Goal: Transaction & Acquisition: Purchase product/service

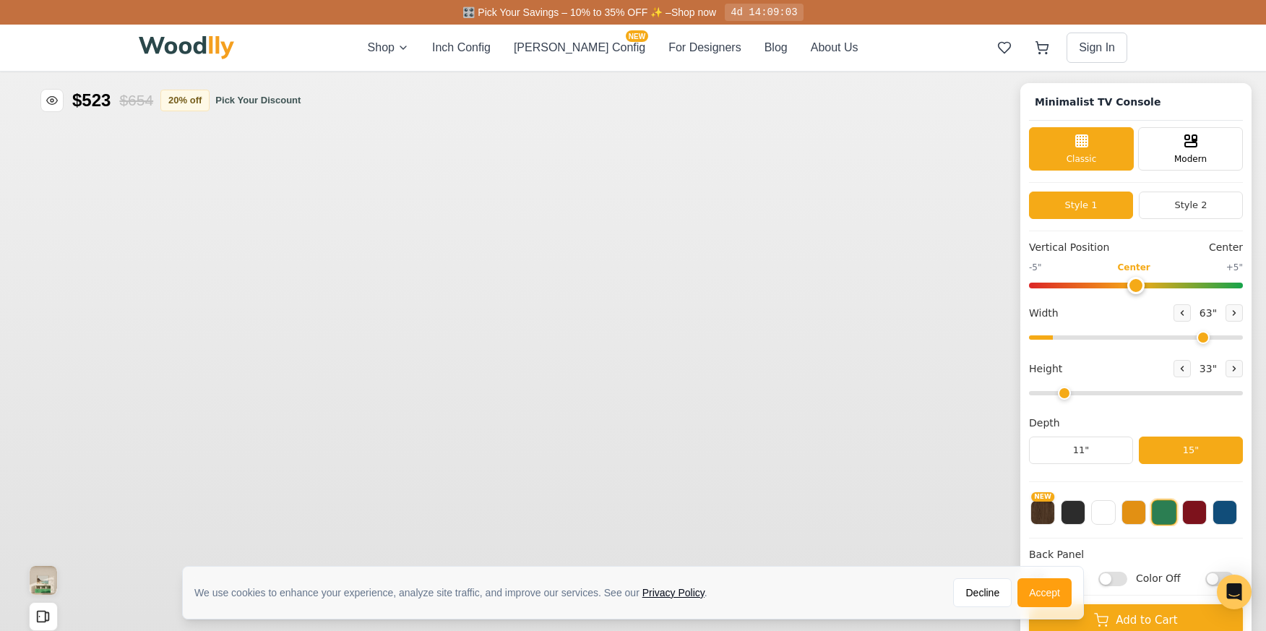
type input "63"
type input "2"
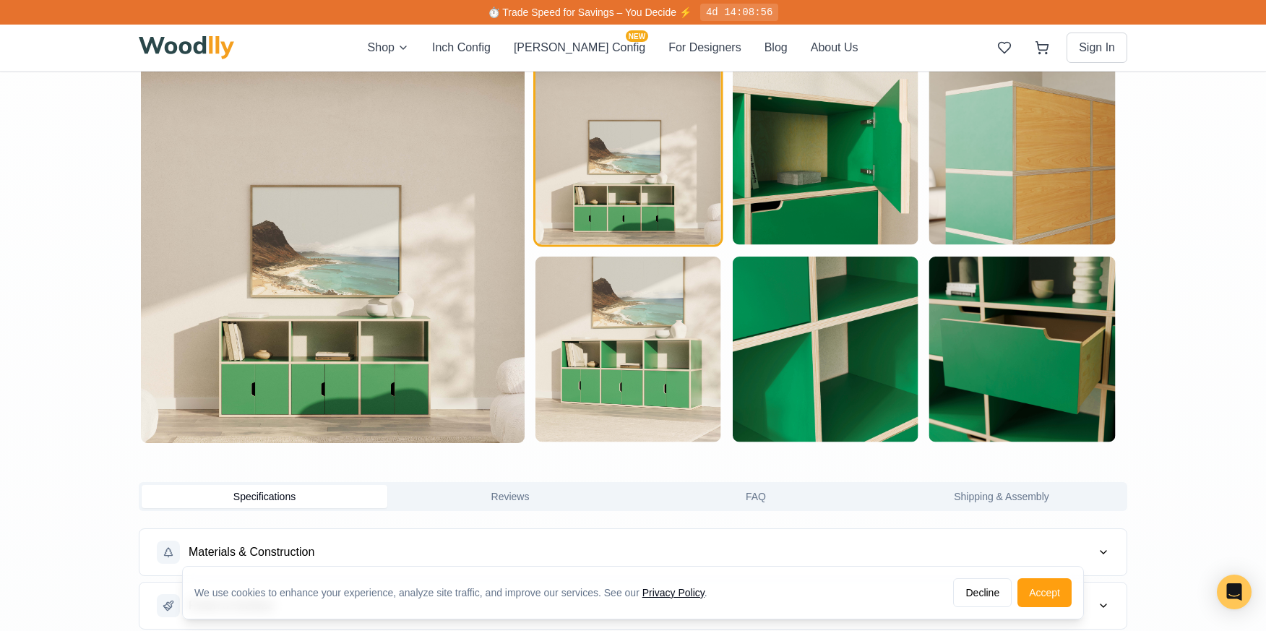
scroll to position [1012, 0]
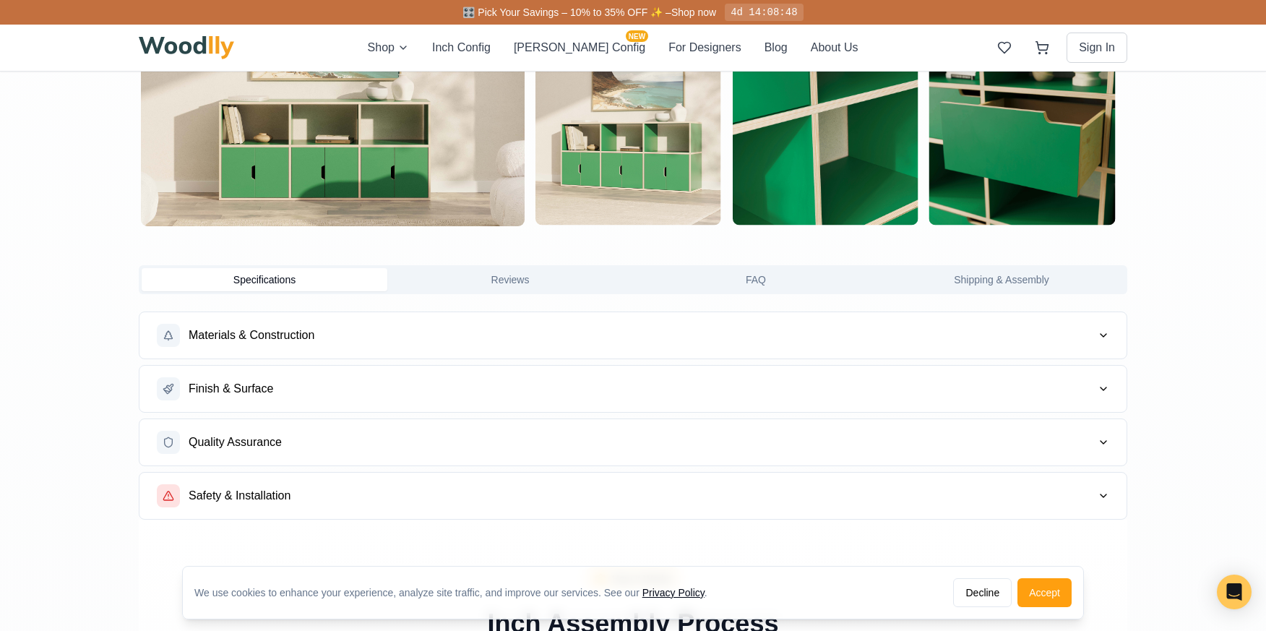
click at [246, 383] on span "Finish & Surface" at bounding box center [231, 388] width 85 height 17
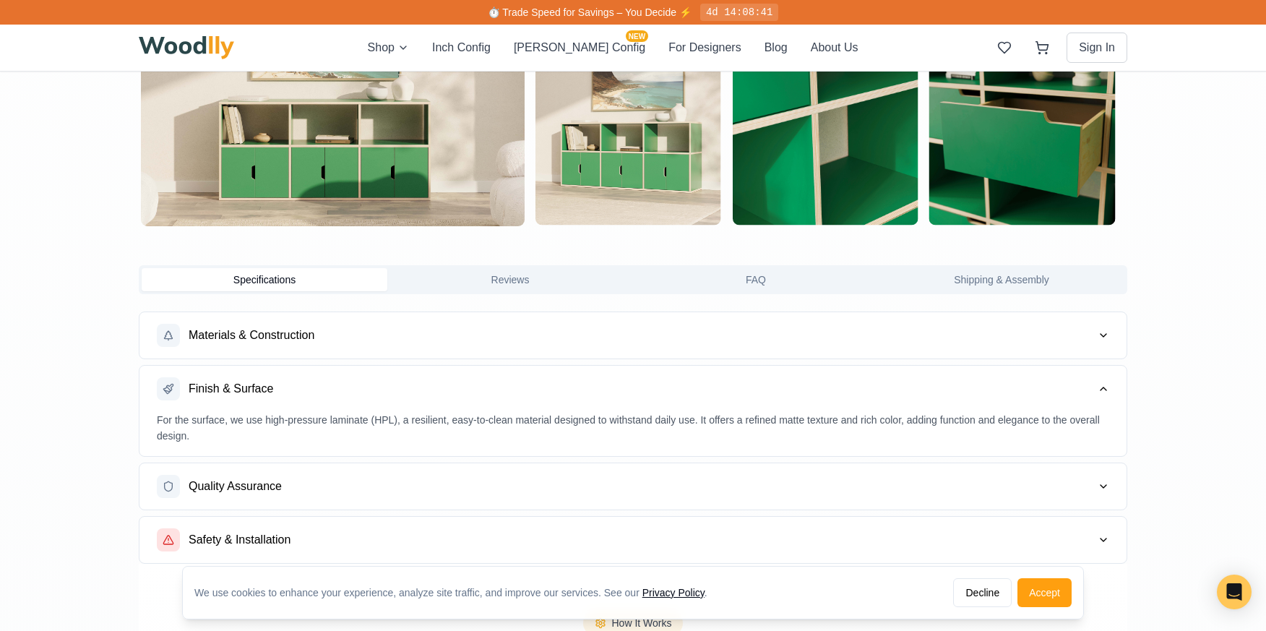
click at [264, 332] on span "Materials & Construction" at bounding box center [252, 335] width 126 height 17
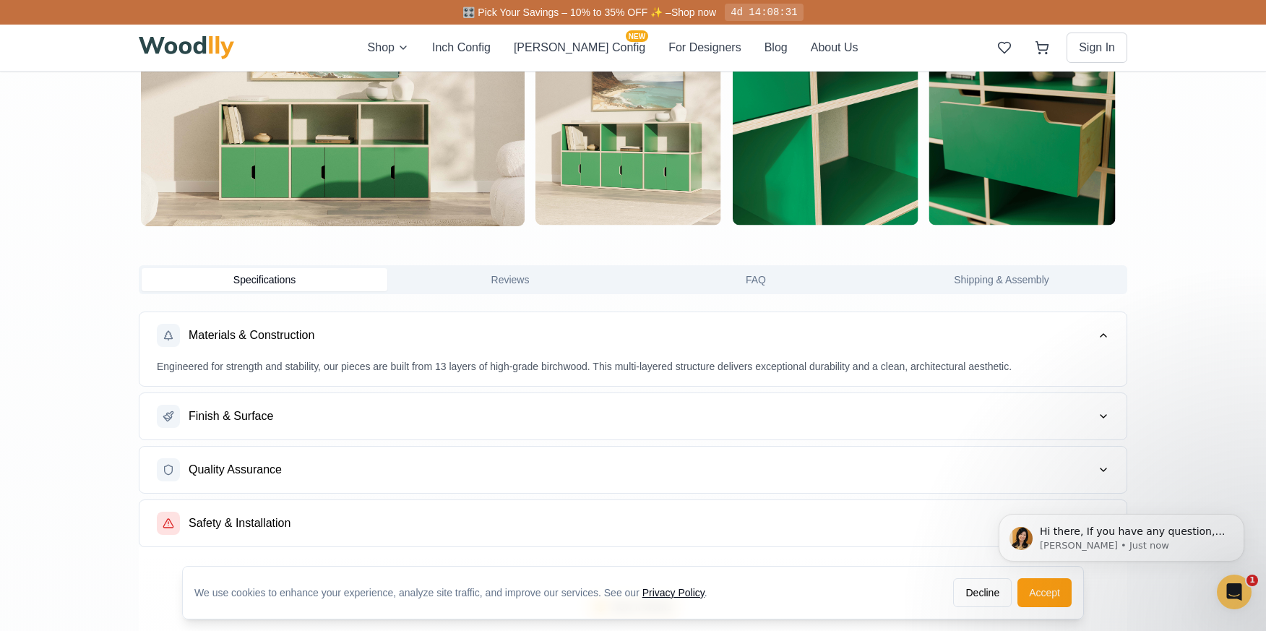
scroll to position [0, 0]
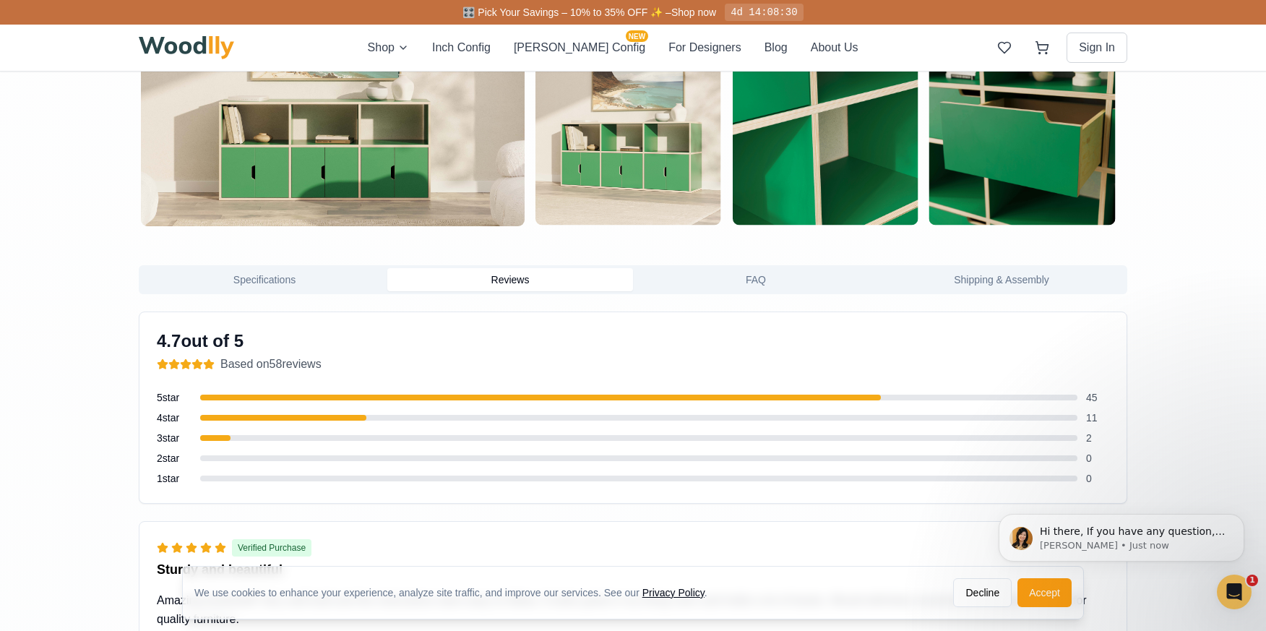
click at [515, 277] on button "Reviews" at bounding box center [510, 279] width 246 height 23
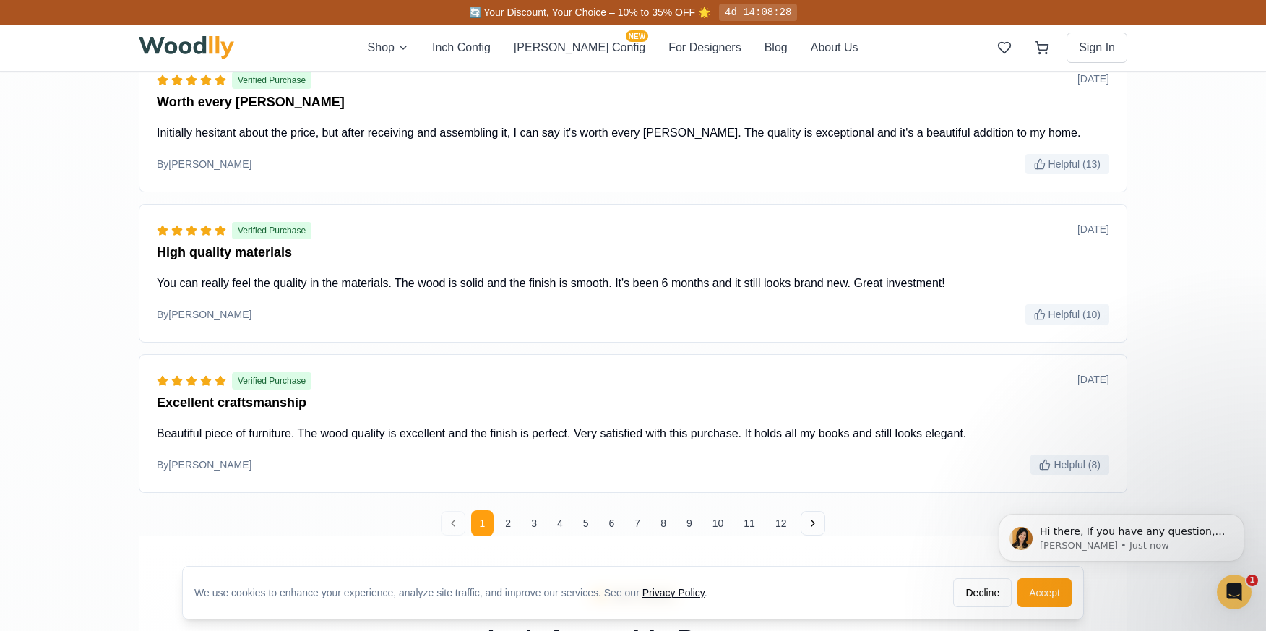
scroll to position [1879, 0]
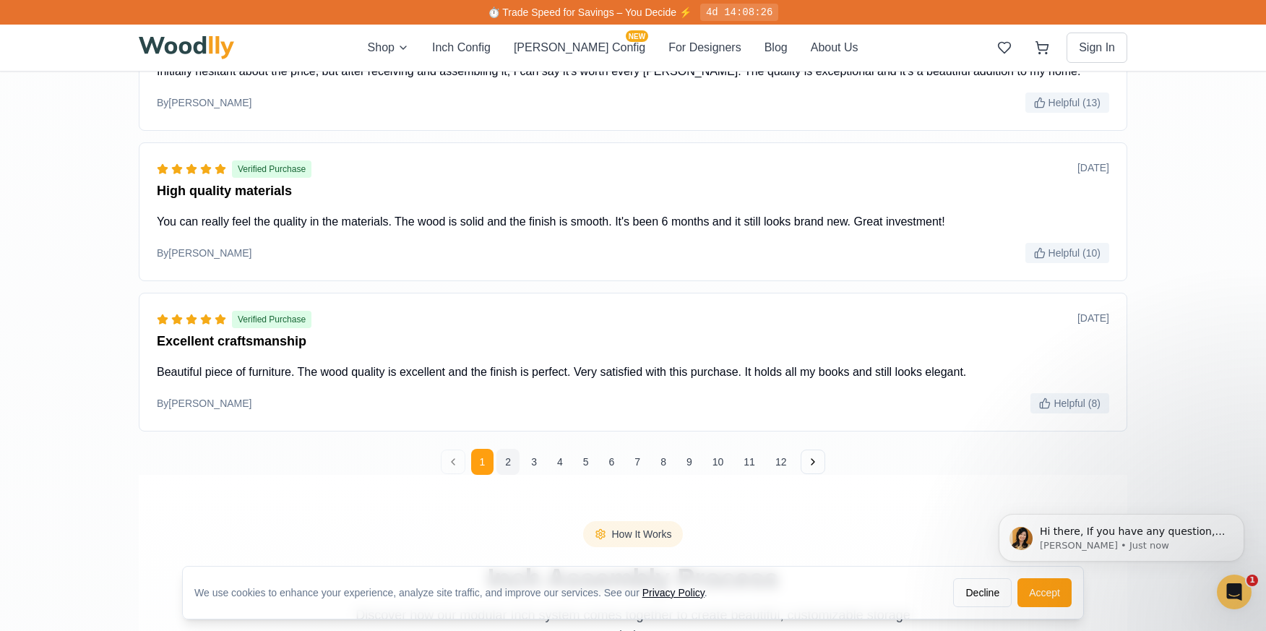
click at [509, 463] on button "2" at bounding box center [508, 462] width 23 height 26
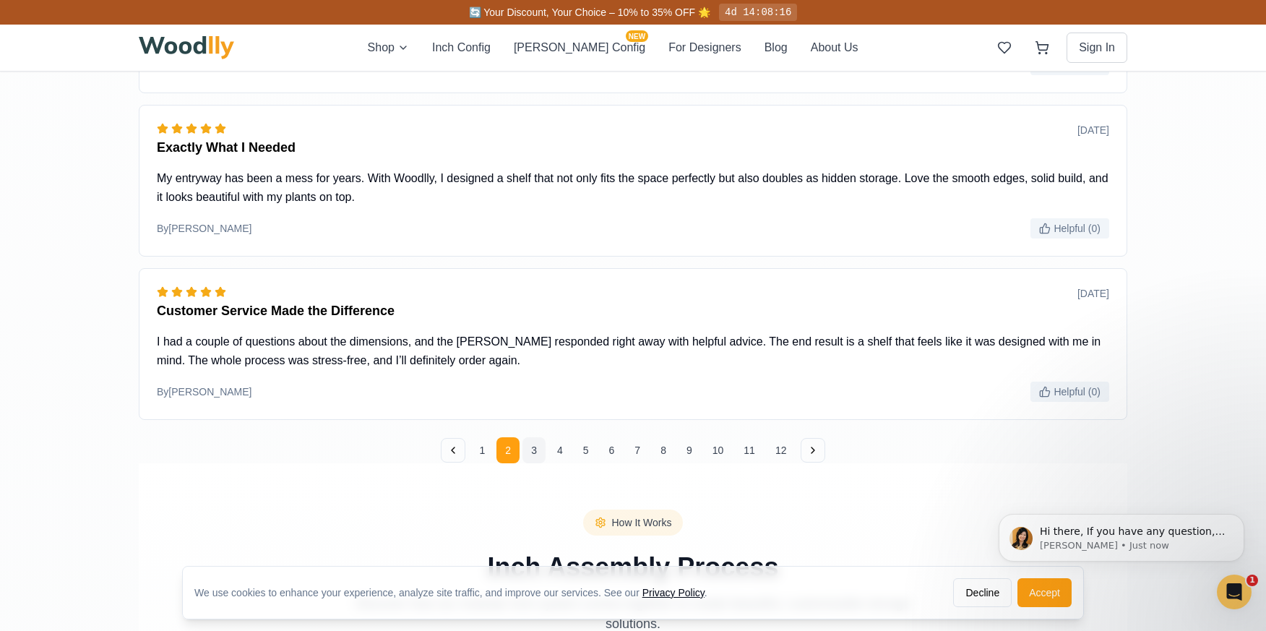
click at [536, 448] on button "3" at bounding box center [534, 450] width 23 height 26
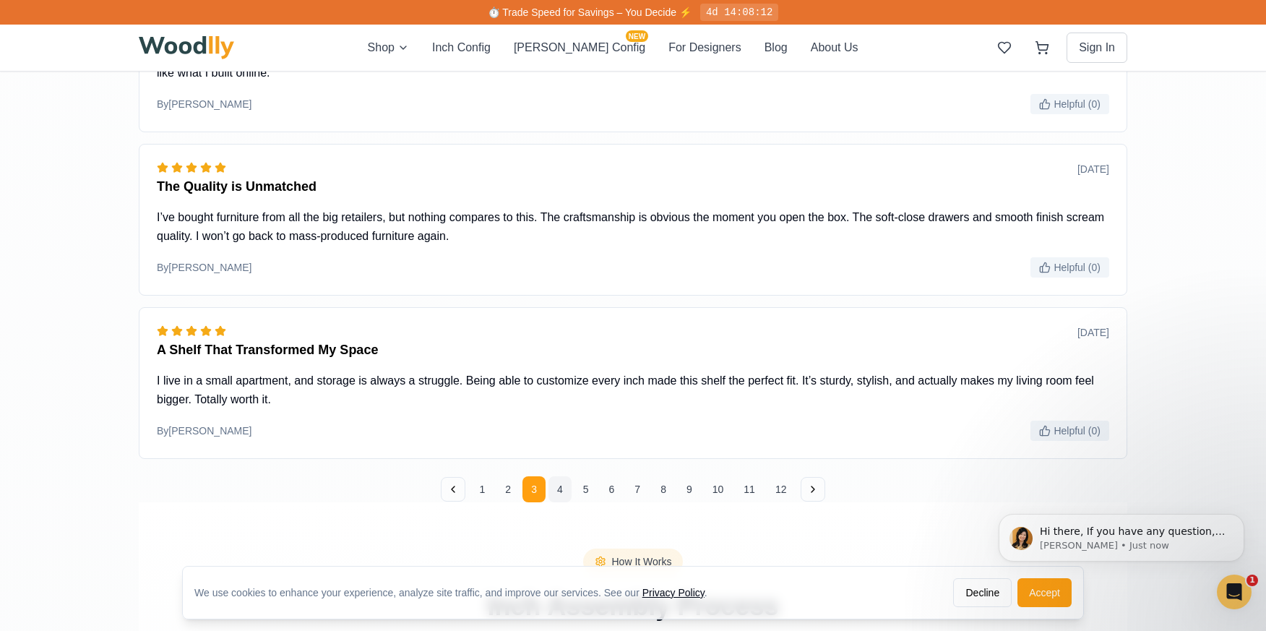
click at [560, 489] on button "4" at bounding box center [560, 489] width 23 height 26
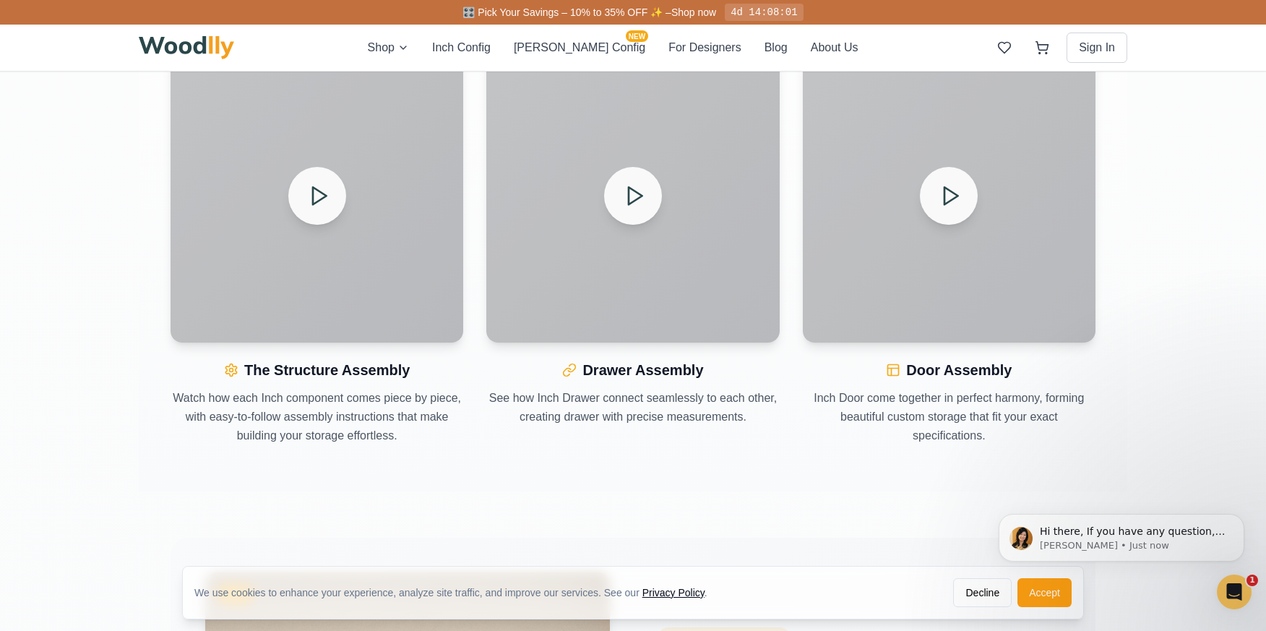
scroll to position [2475, 0]
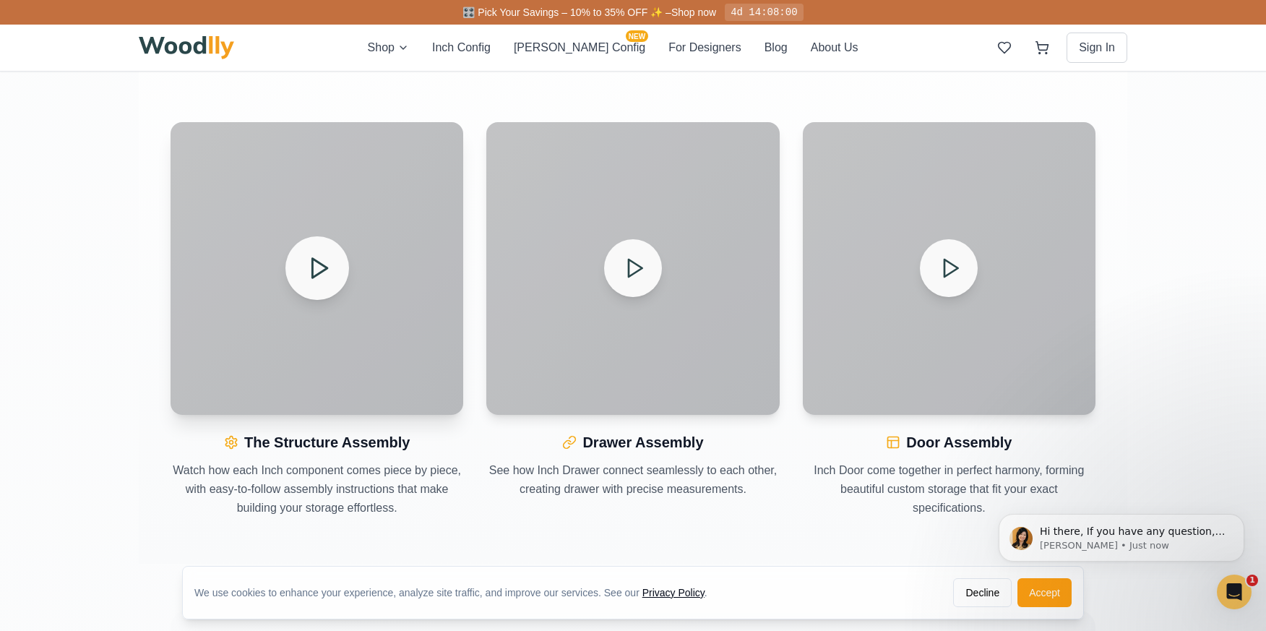
click at [308, 263] on icon at bounding box center [318, 268] width 25 height 25
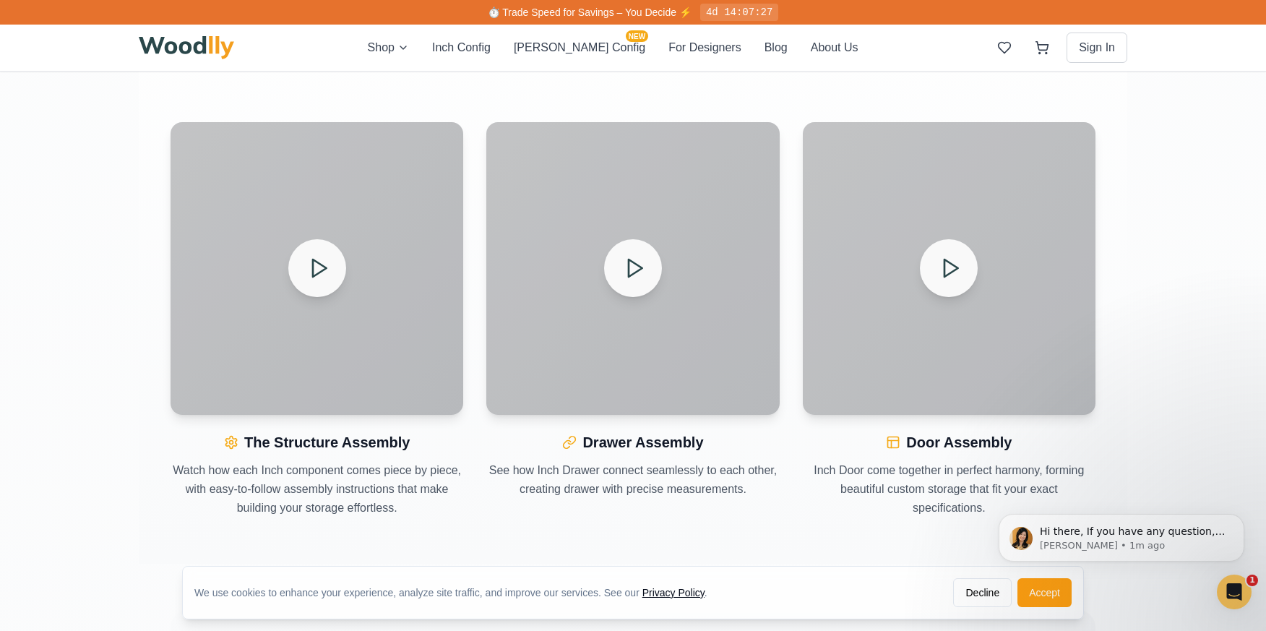
scroll to position [2547, 0]
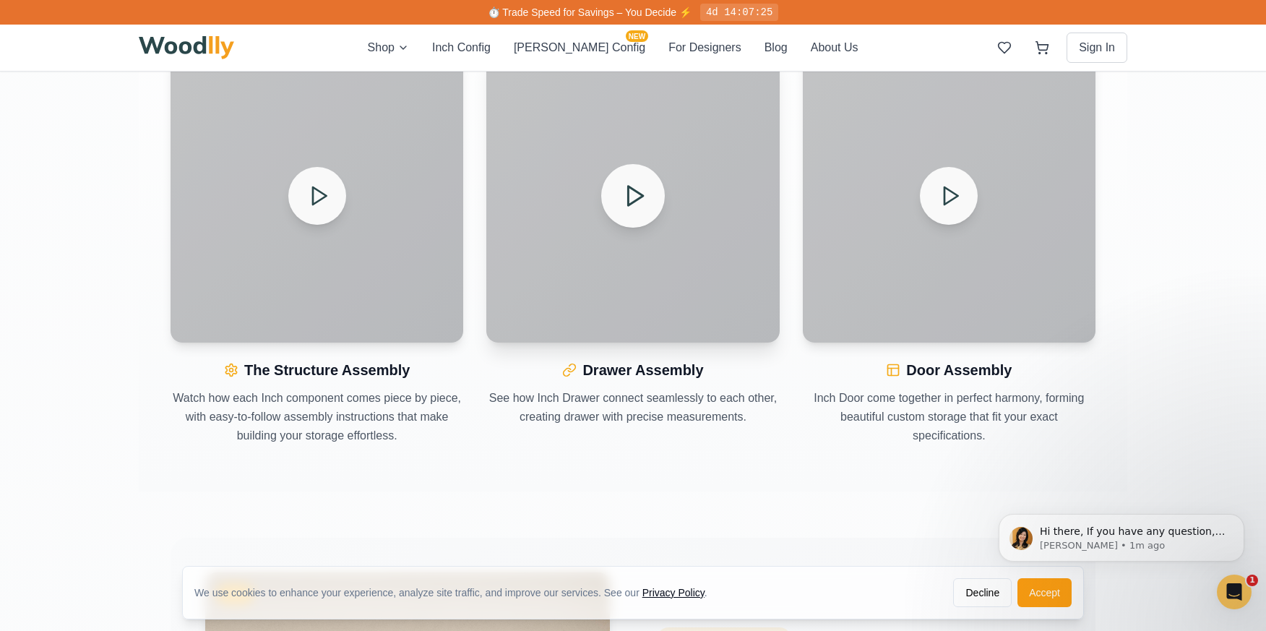
click at [632, 197] on icon at bounding box center [634, 196] width 25 height 25
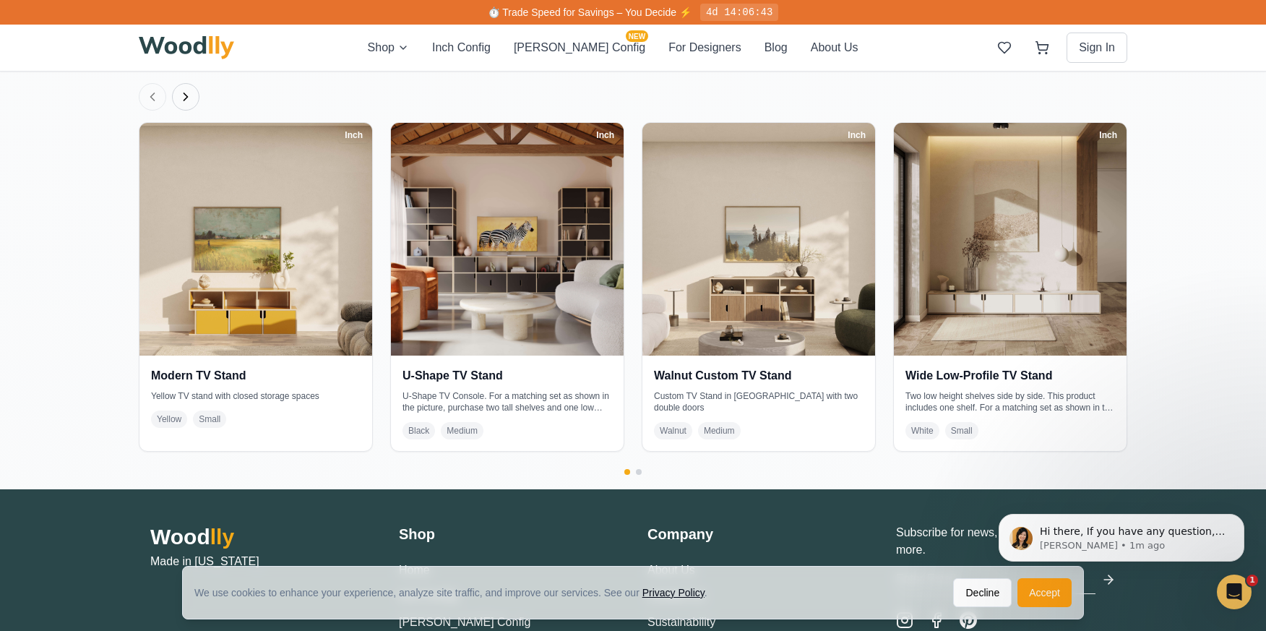
scroll to position [3742, 0]
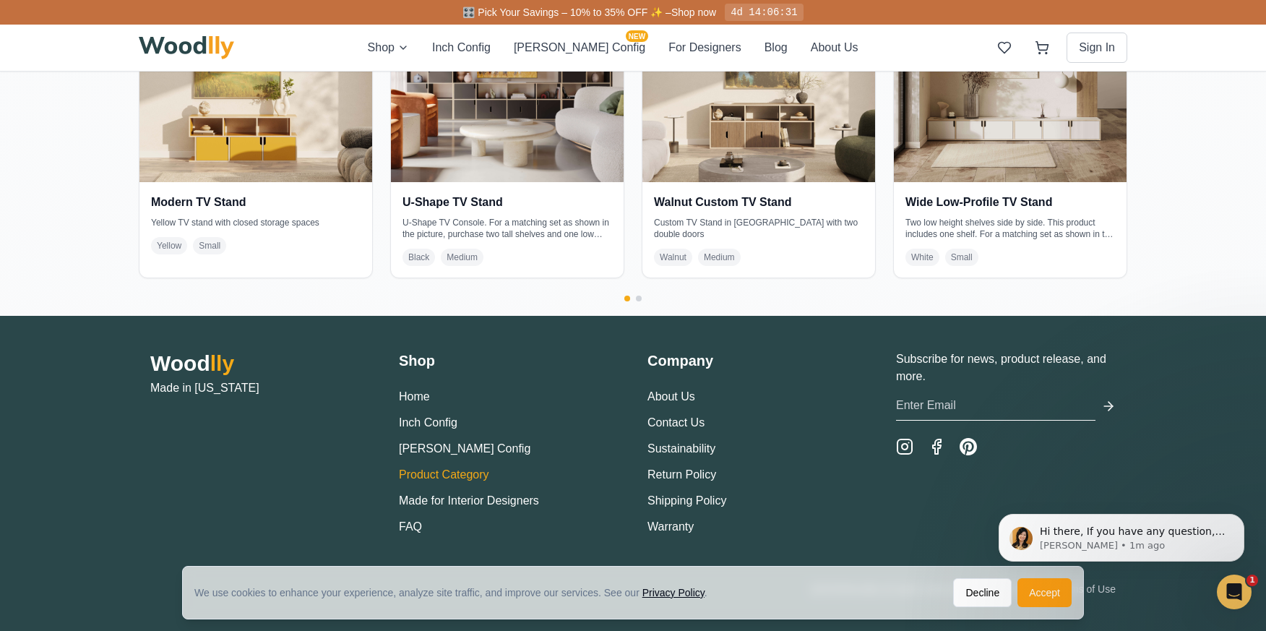
click at [465, 473] on link "Product Category" at bounding box center [444, 474] width 90 height 12
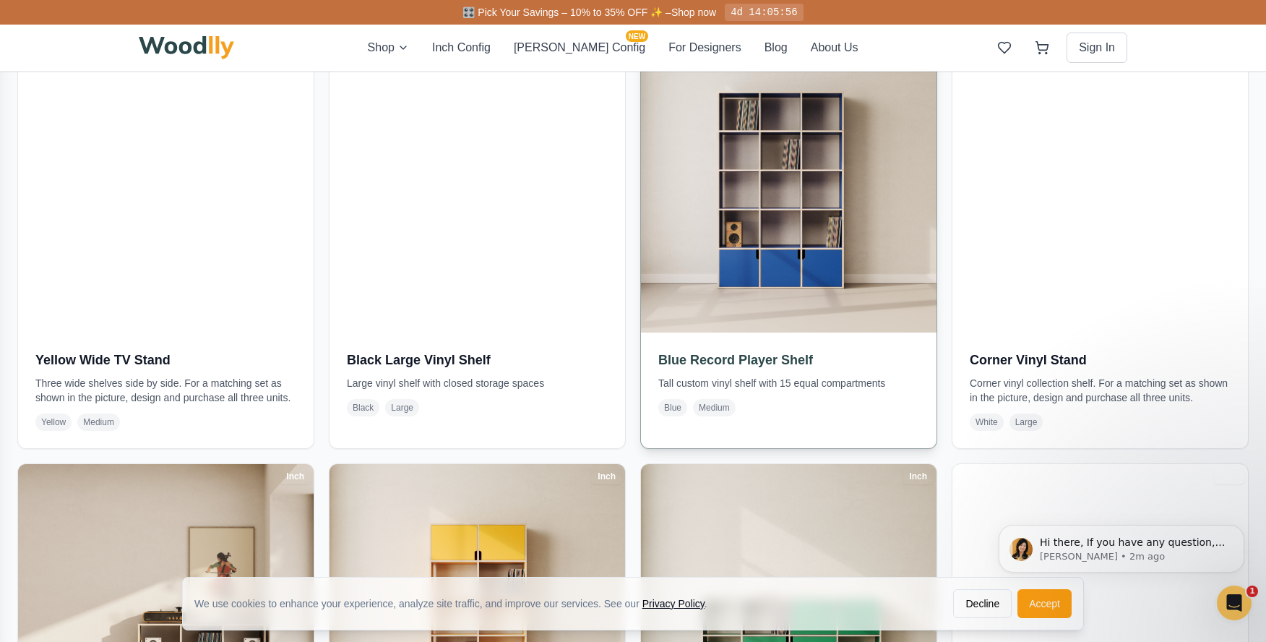
scroll to position [3325, 0]
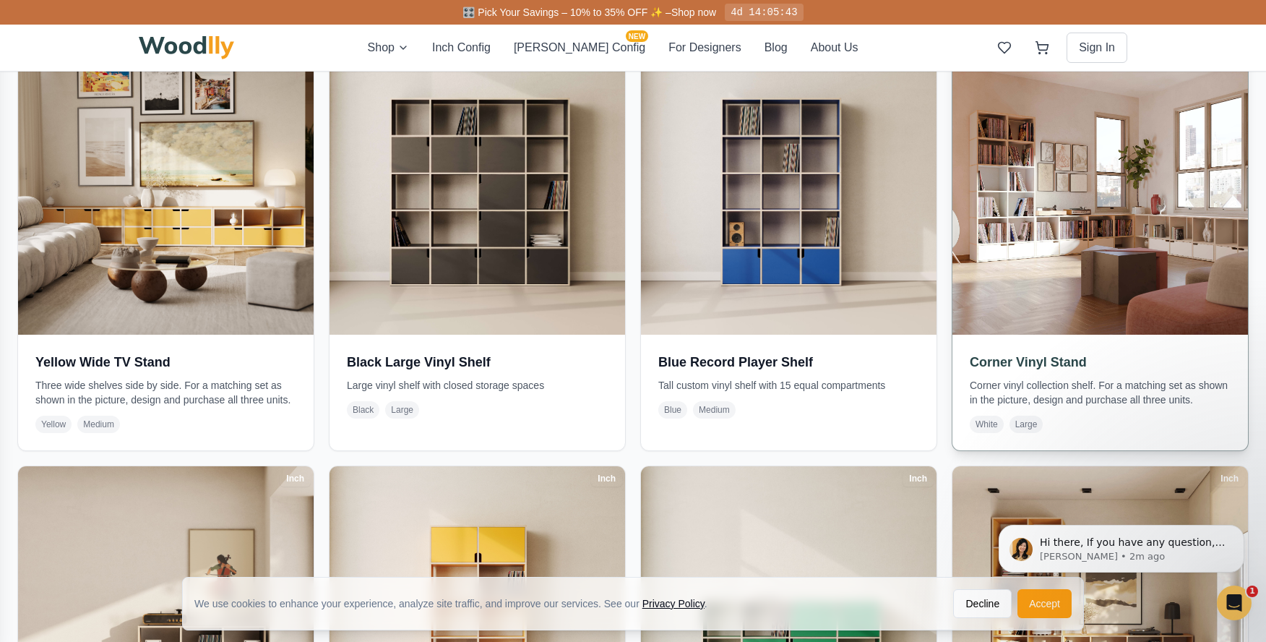
click at [1072, 354] on h3 "Corner Vinyl Stand" at bounding box center [1100, 362] width 261 height 20
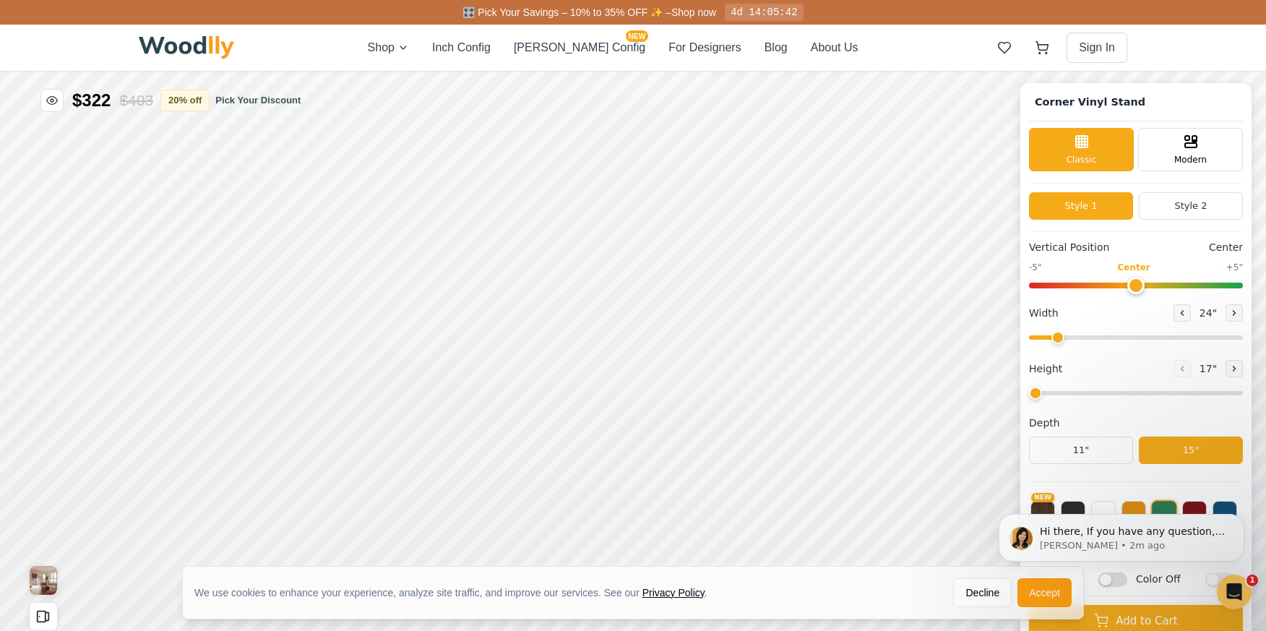
type input "72"
type input "2"
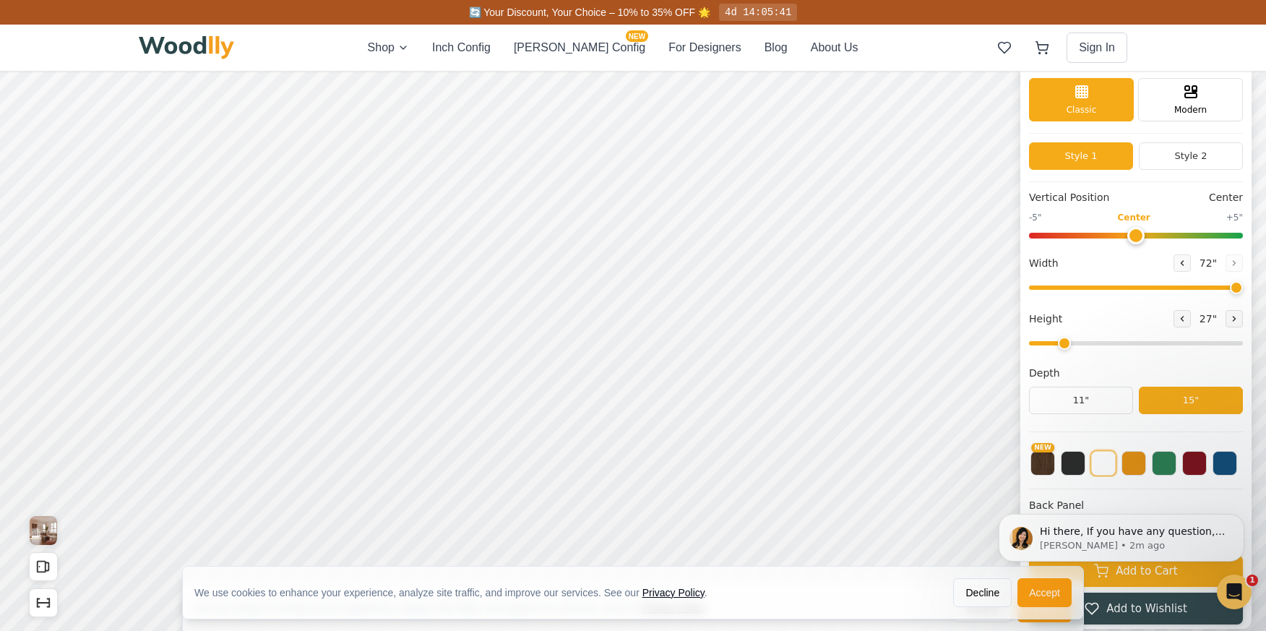
scroll to position [72, 0]
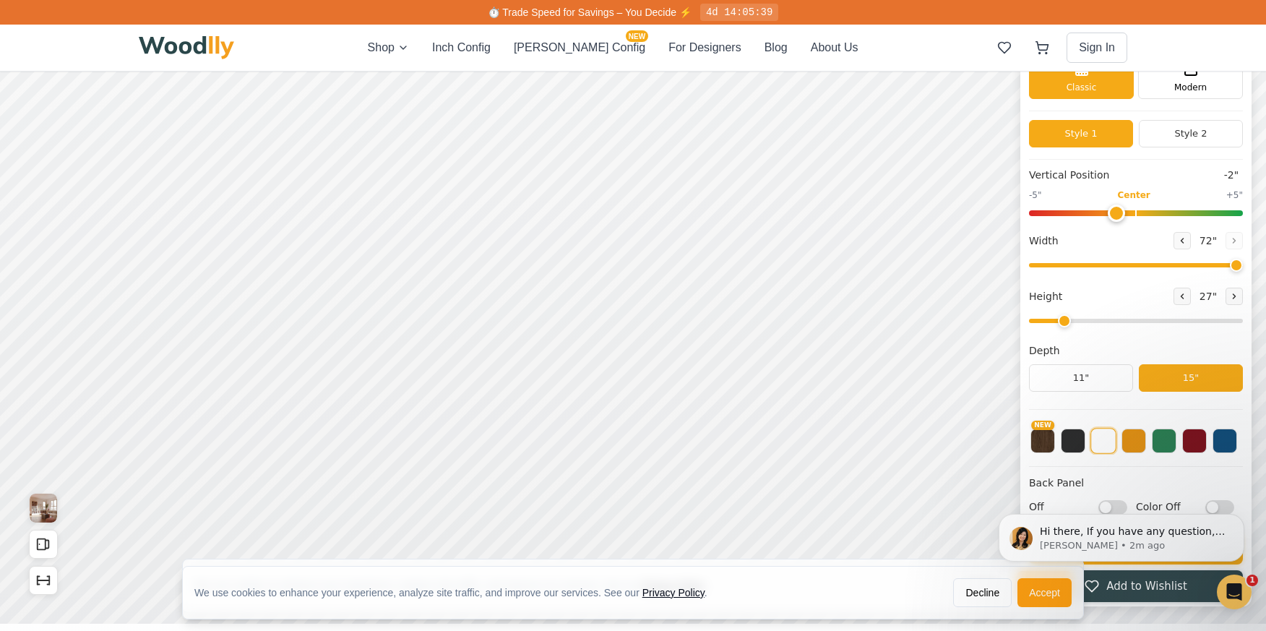
type input "0"
drag, startPoint x: 1143, startPoint y: 213, endPoint x: 1146, endPoint y: 220, distance: 7.4
click at [1146, 216] on input "range" at bounding box center [1136, 213] width 214 height 6
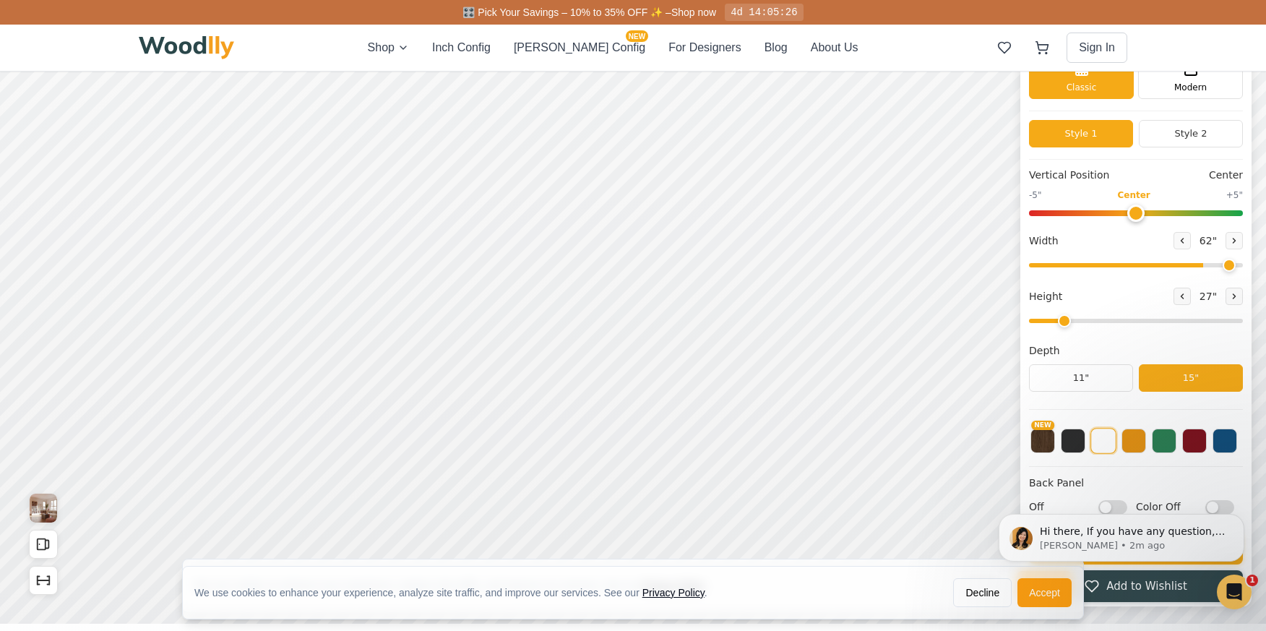
type input "72"
drag, startPoint x: 1243, startPoint y: 265, endPoint x: 1254, endPoint y: 275, distance: 15.4
click at [1243, 267] on input "range" at bounding box center [1136, 265] width 214 height 4
drag, startPoint x: 1073, startPoint y: 322, endPoint x: 1196, endPoint y: 317, distance: 123.0
click at [1196, 319] on input "range" at bounding box center [1136, 321] width 214 height 4
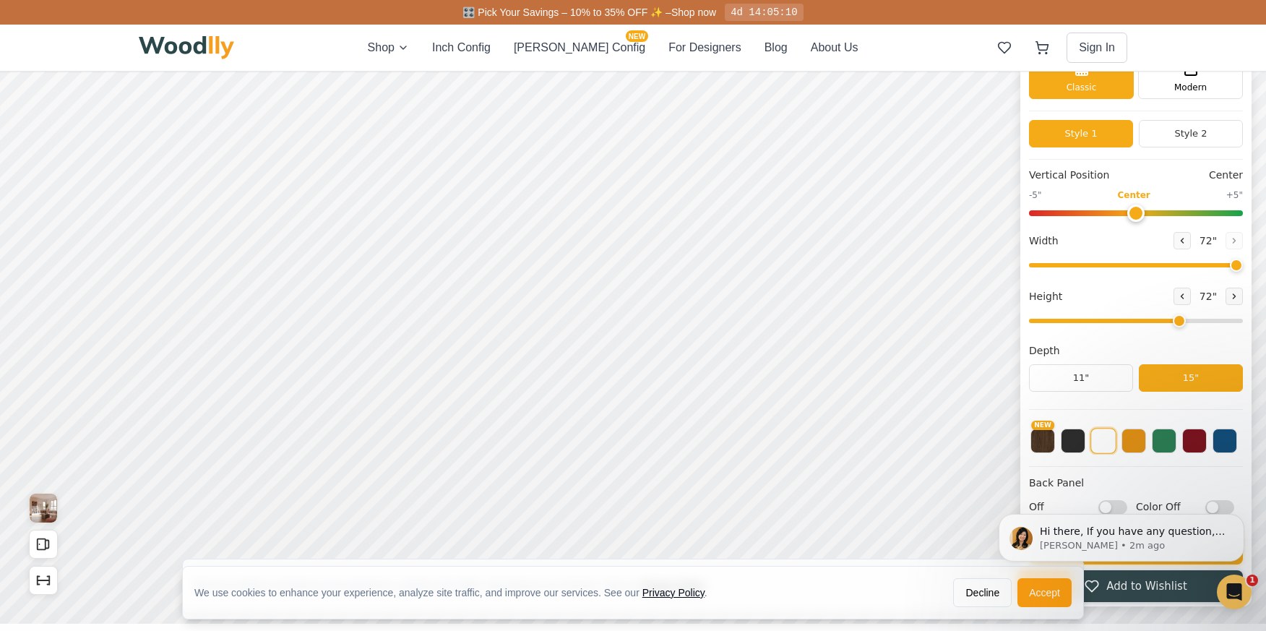
click at [1167, 378] on button "15"" at bounding box center [1191, 377] width 104 height 27
click at [1104, 377] on button "11"" at bounding box center [1081, 377] width 104 height 27
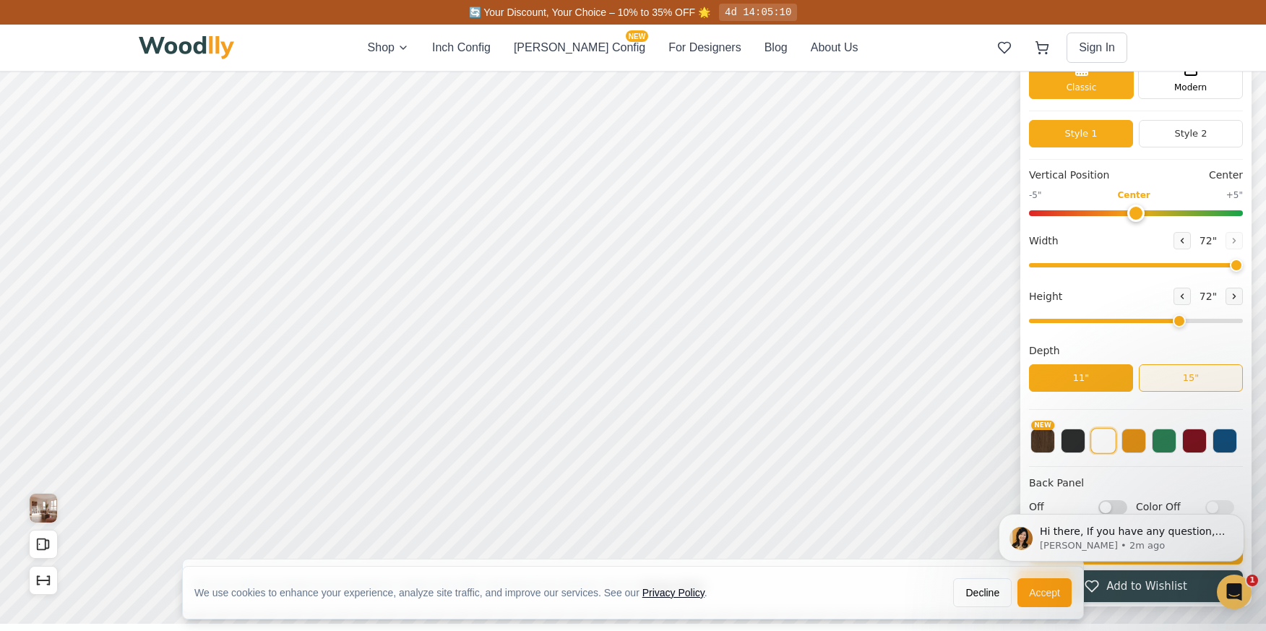
click at [1193, 376] on button "15"" at bounding box center [1191, 377] width 104 height 27
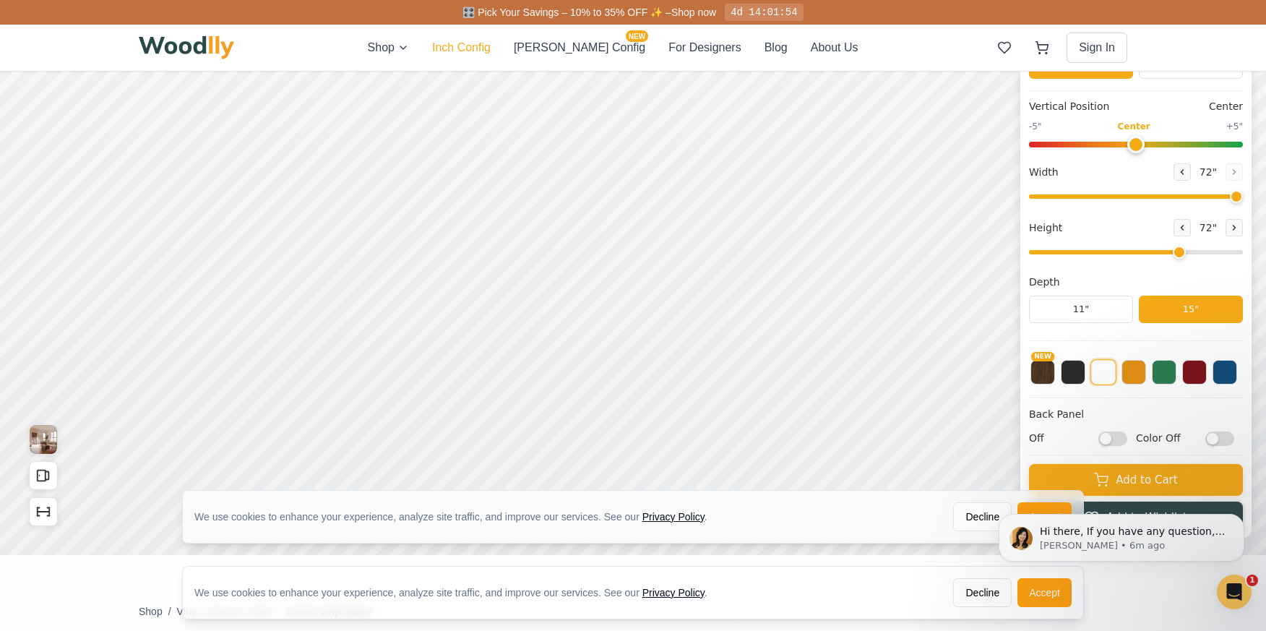
scroll to position [145, 0]
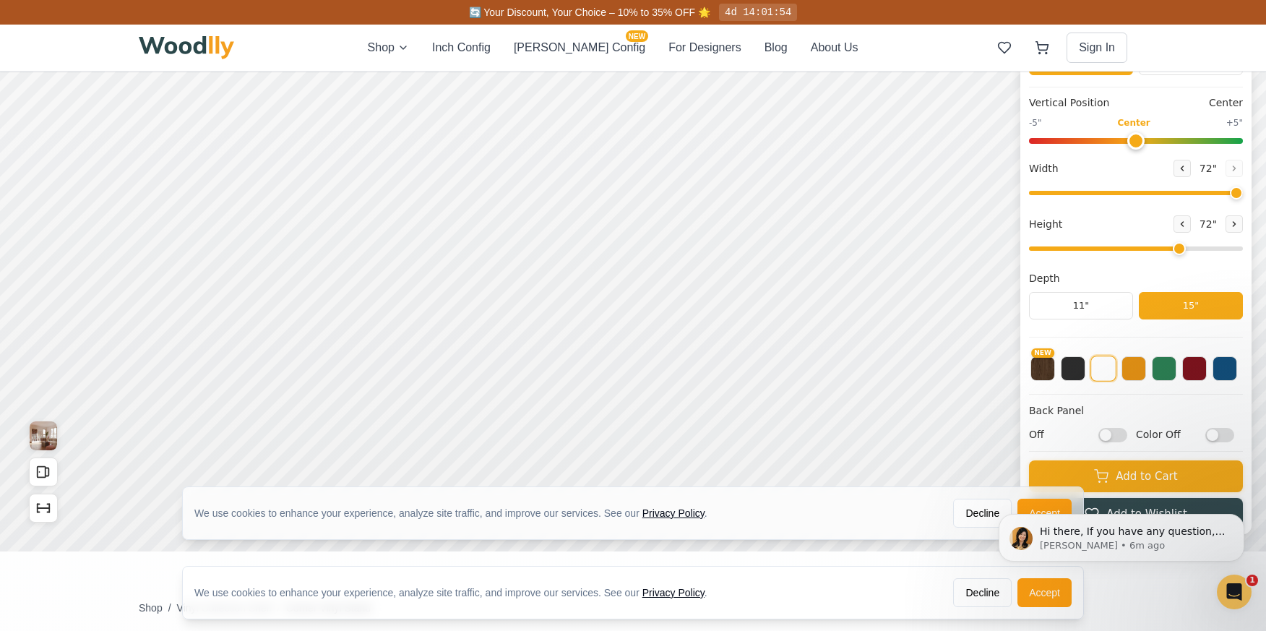
click at [1199, 304] on button "15"" at bounding box center [1191, 305] width 104 height 27
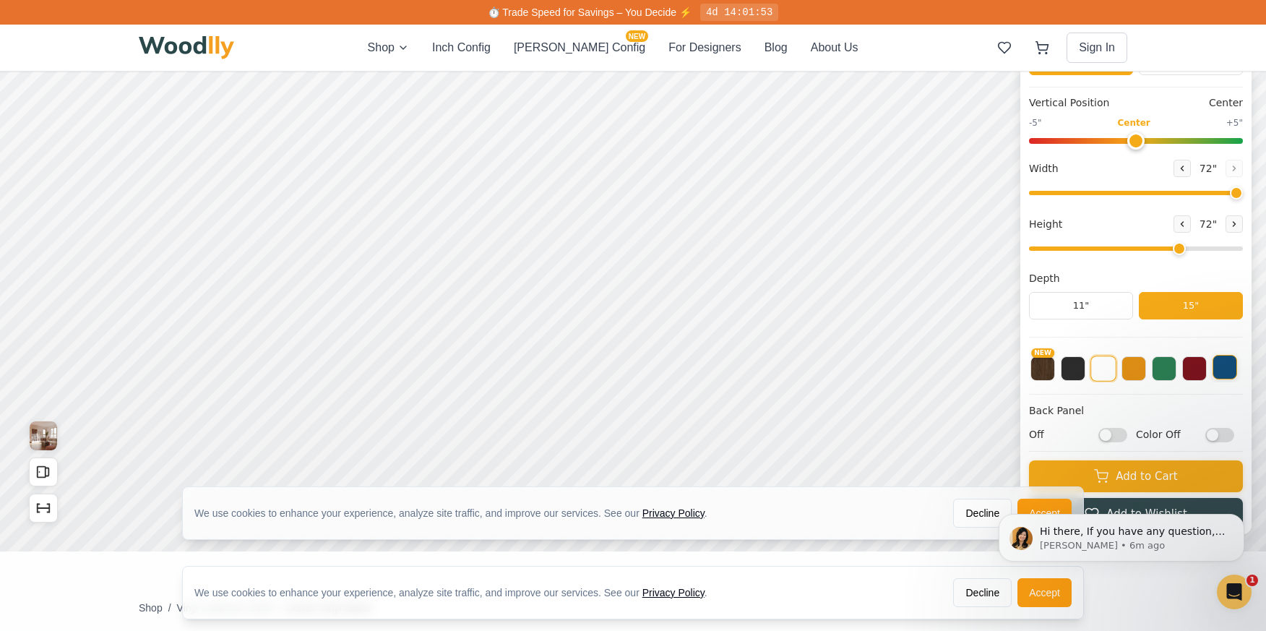
click at [1237, 364] on button at bounding box center [1225, 367] width 25 height 25
click at [1206, 369] on button at bounding box center [1195, 367] width 25 height 25
click at [1173, 373] on button at bounding box center [1164, 367] width 25 height 25
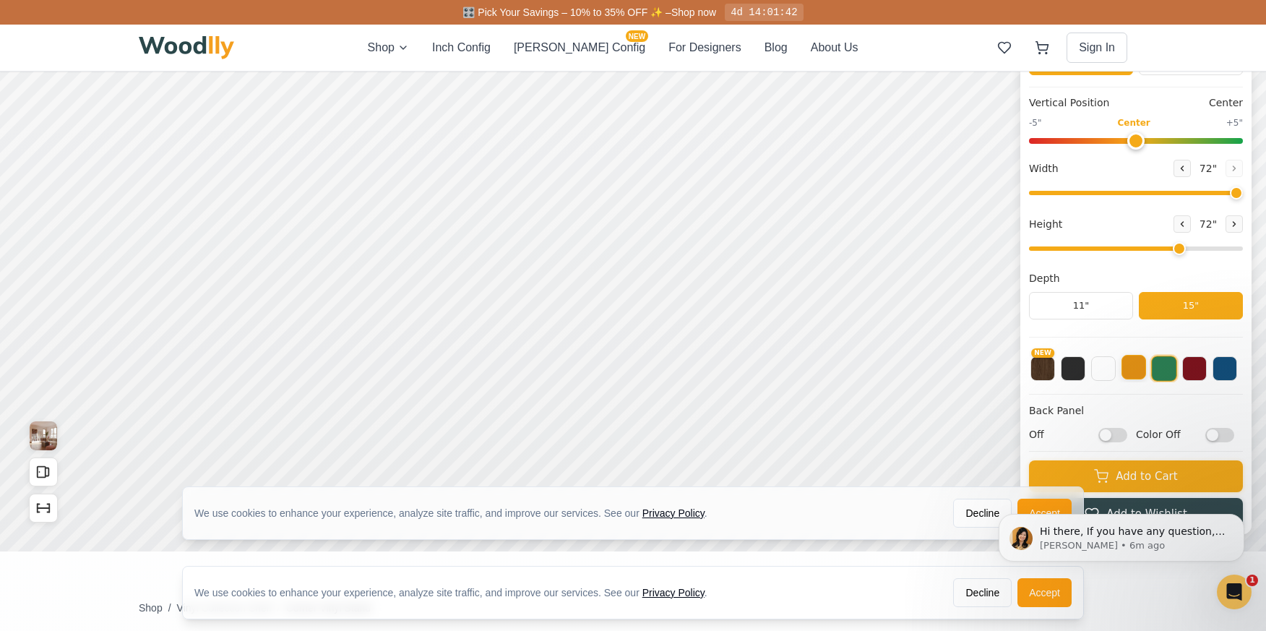
click at [1138, 374] on button at bounding box center [1134, 367] width 25 height 25
click at [1107, 375] on button at bounding box center [1103, 367] width 25 height 25
click at [1086, 375] on button at bounding box center [1073, 367] width 25 height 25
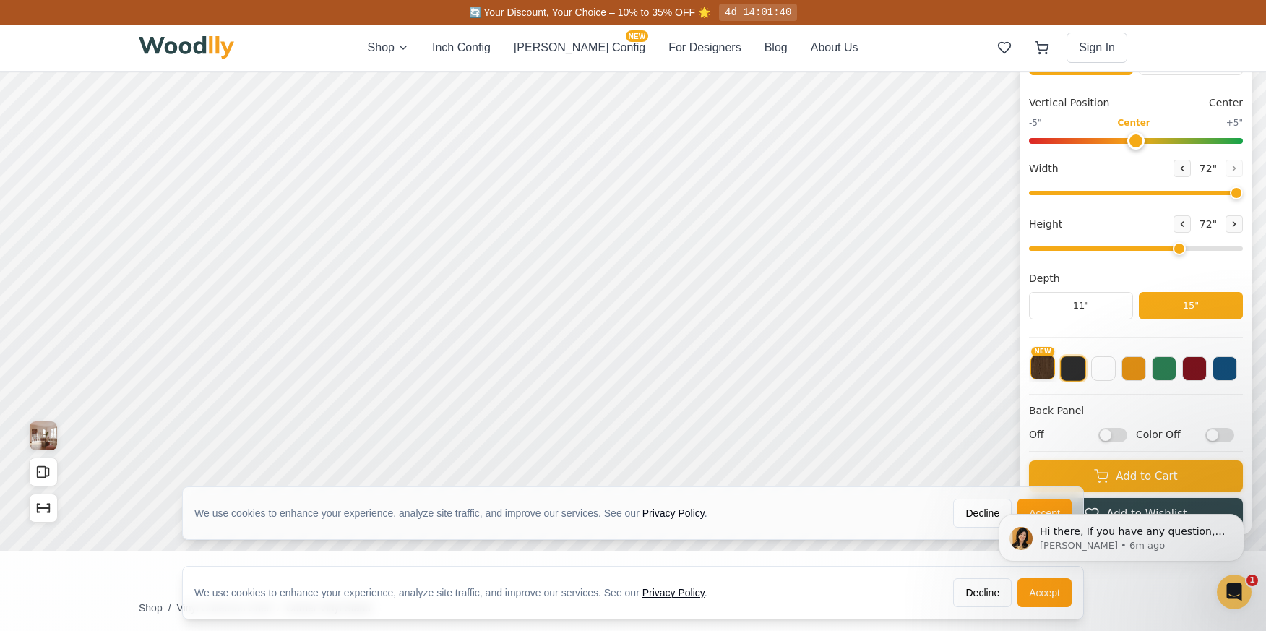
click at [1055, 374] on button "NEW" at bounding box center [1043, 367] width 25 height 25
click at [1086, 369] on button at bounding box center [1073, 367] width 25 height 25
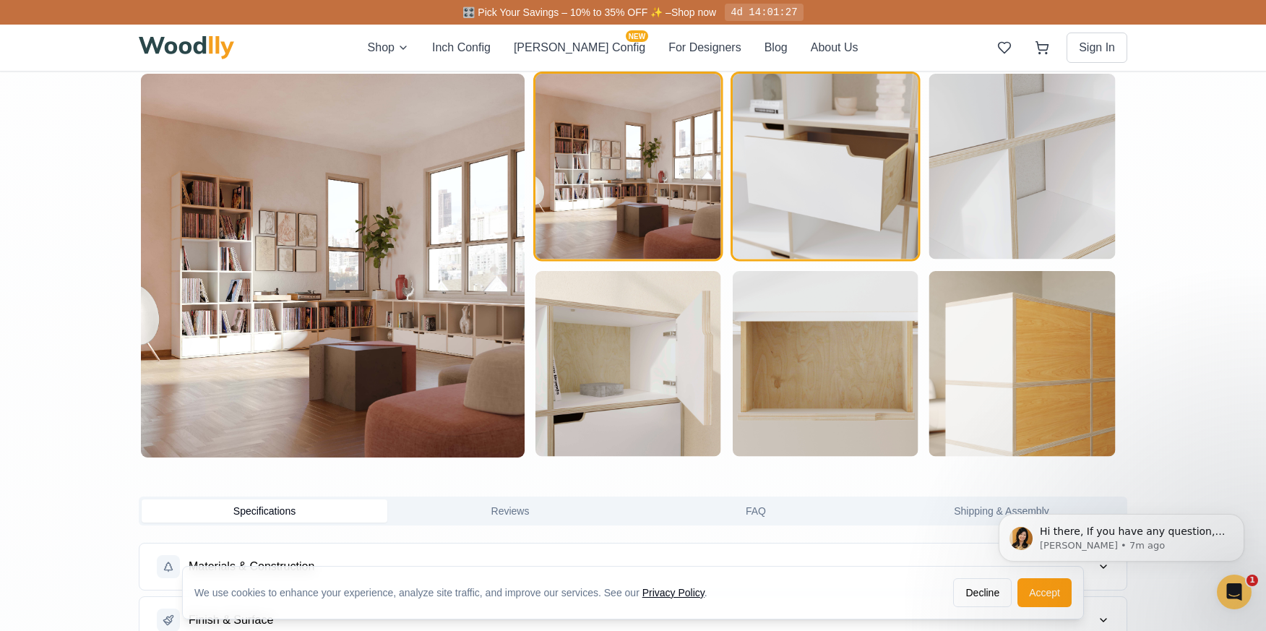
scroll to position [940, 0]
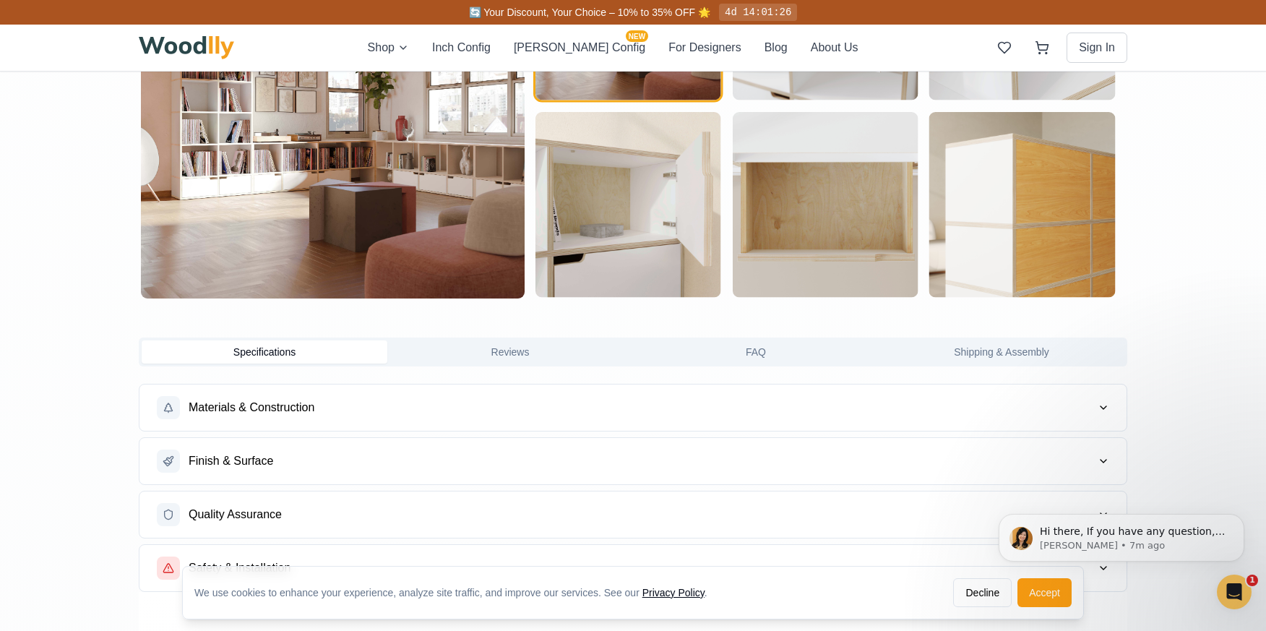
click at [257, 457] on span "Finish & Surface" at bounding box center [231, 460] width 85 height 17
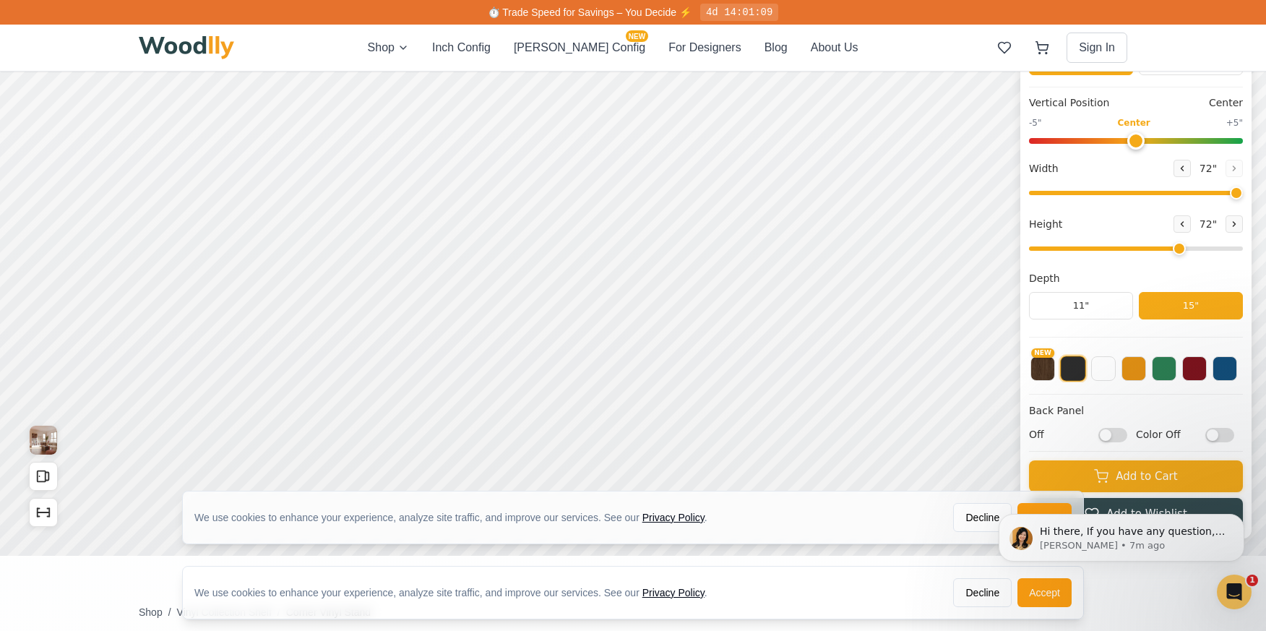
scroll to position [53, 0]
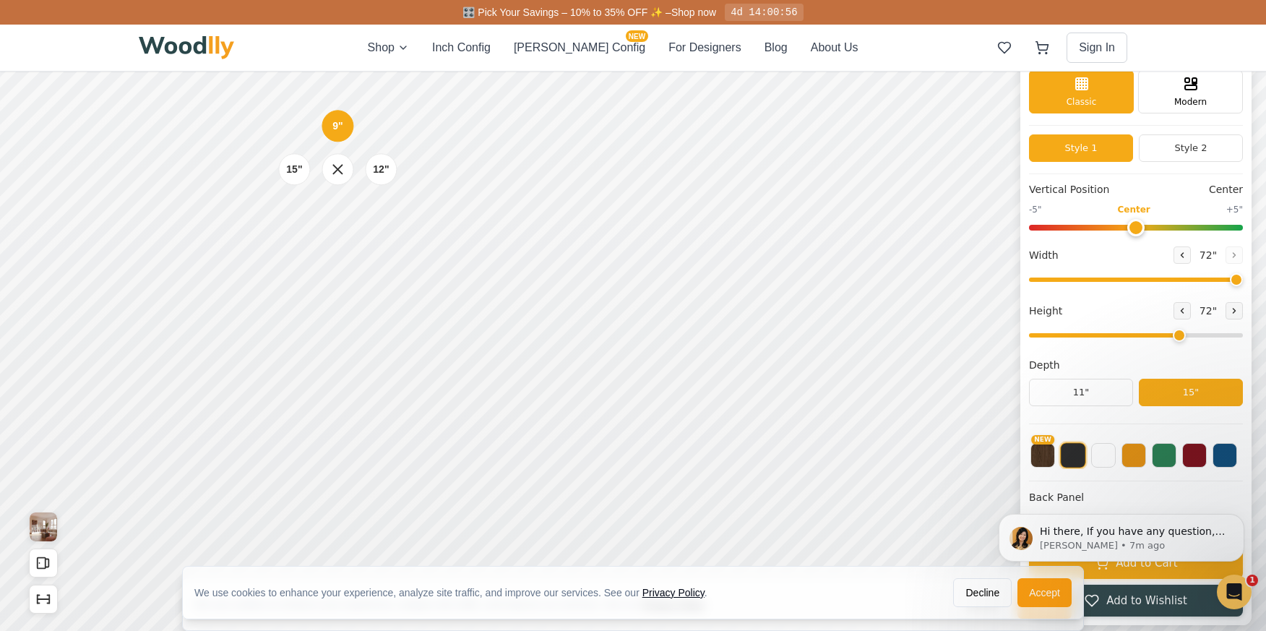
click at [339, 224] on div "9" 12" 15"" at bounding box center [337, 169] width 145 height 145
click at [337, 223] on div "9" 12" 15"" at bounding box center [337, 169] width 145 height 145
click at [338, 167] on icon at bounding box center [338, 169] width 18 height 18
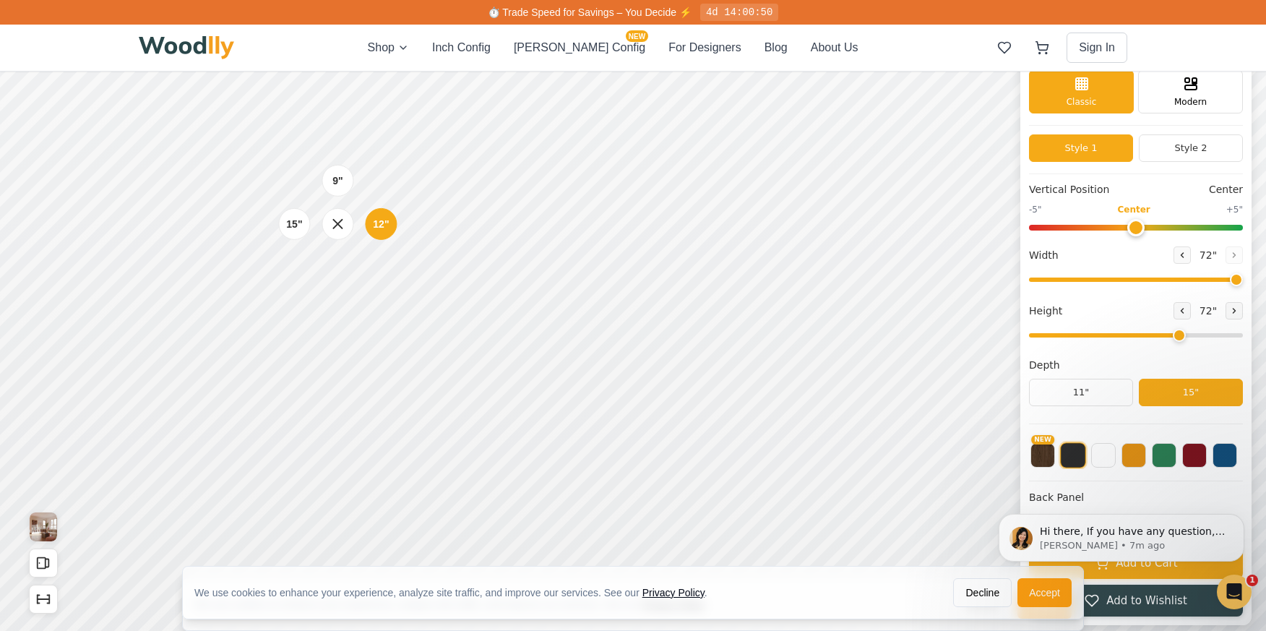
scroll to position [0, 0]
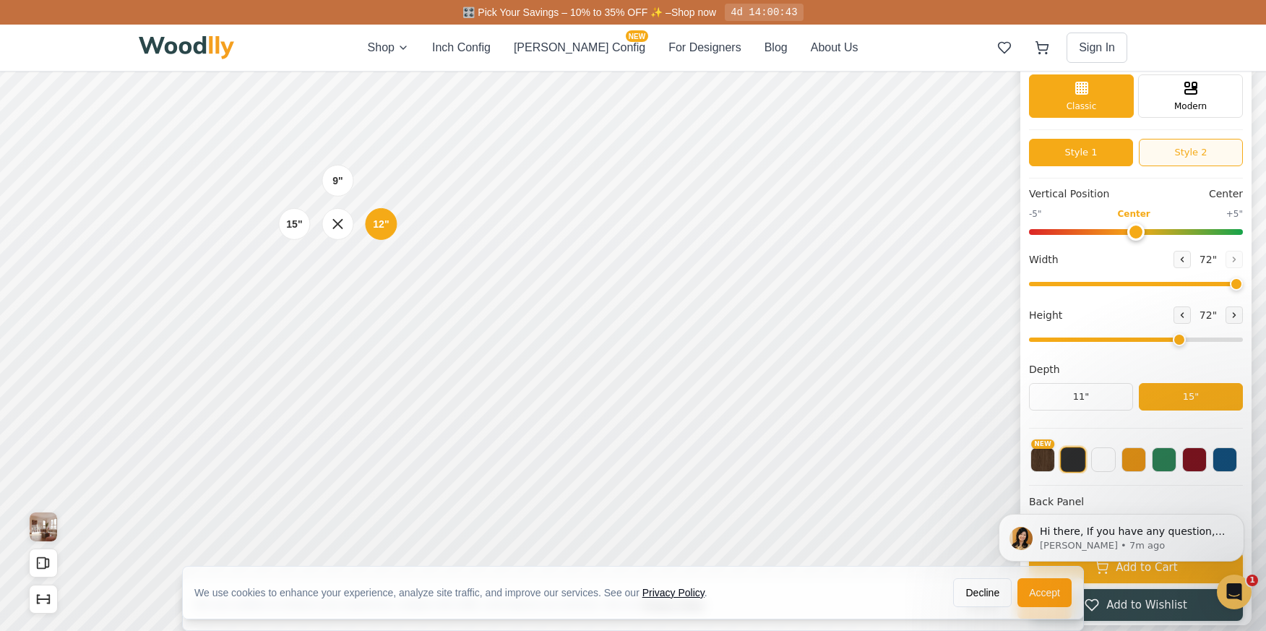
click at [1202, 147] on button "Style 2" at bounding box center [1191, 152] width 104 height 27
click at [1068, 149] on button "Style 1" at bounding box center [1081, 152] width 104 height 27
click at [1194, 149] on button "Style 2" at bounding box center [1191, 152] width 104 height 27
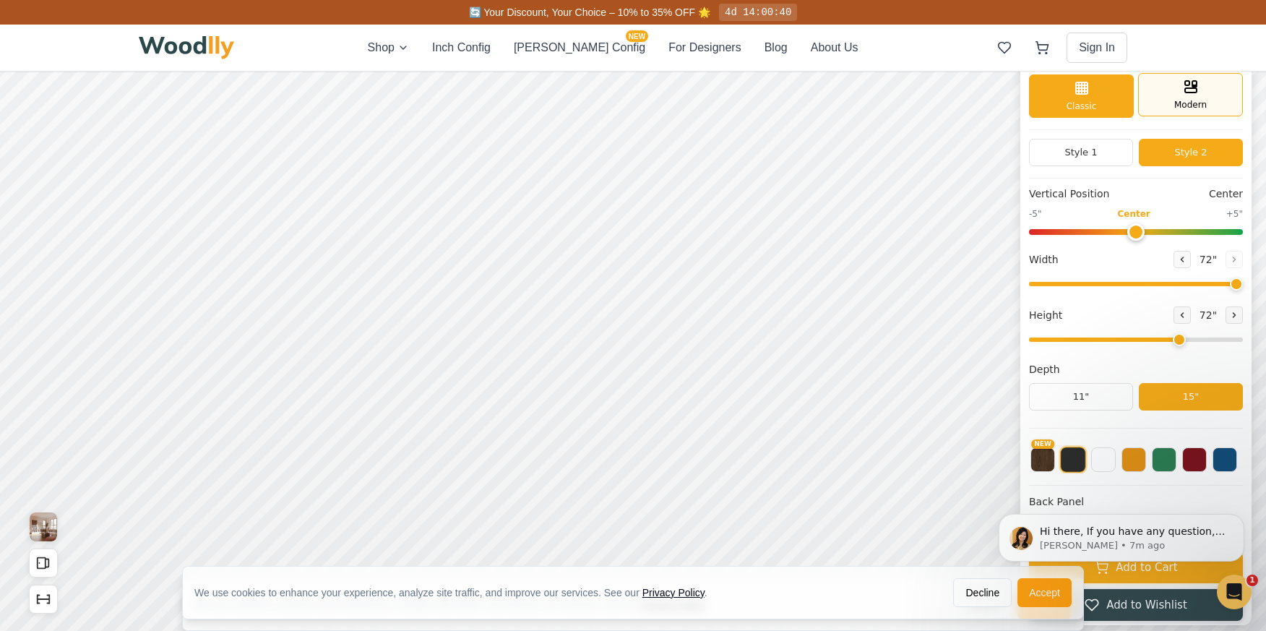
click at [1198, 98] on span "Modern" at bounding box center [1191, 104] width 33 height 13
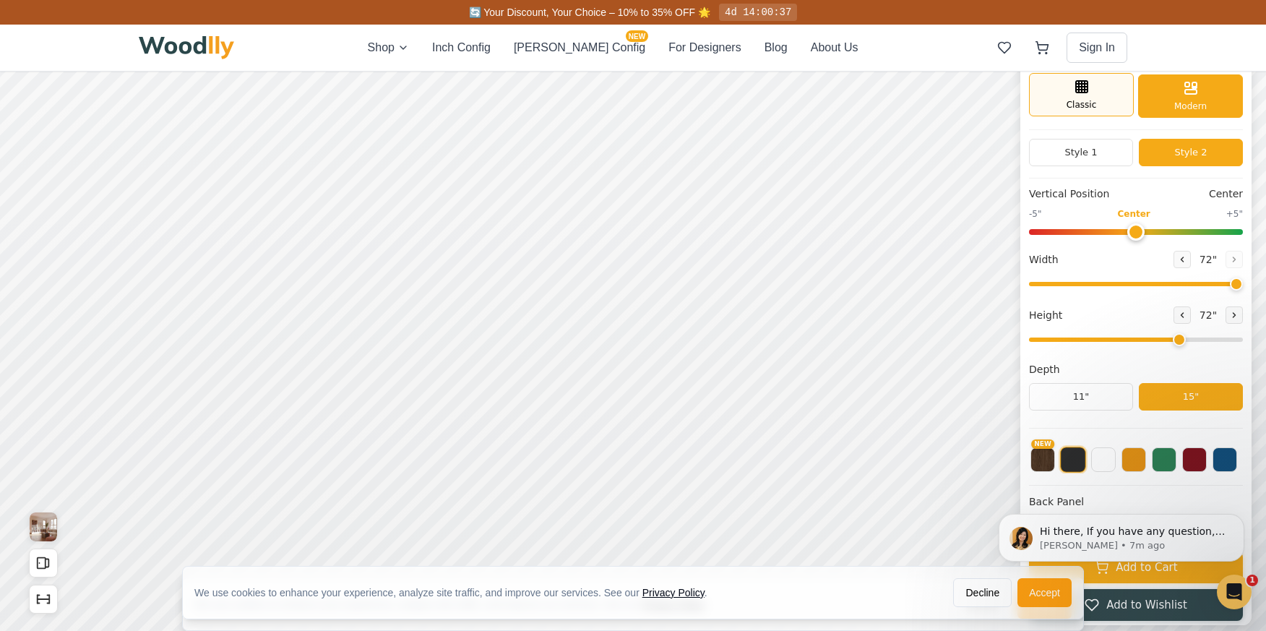
click at [1097, 100] on span "Classic" at bounding box center [1082, 104] width 30 height 13
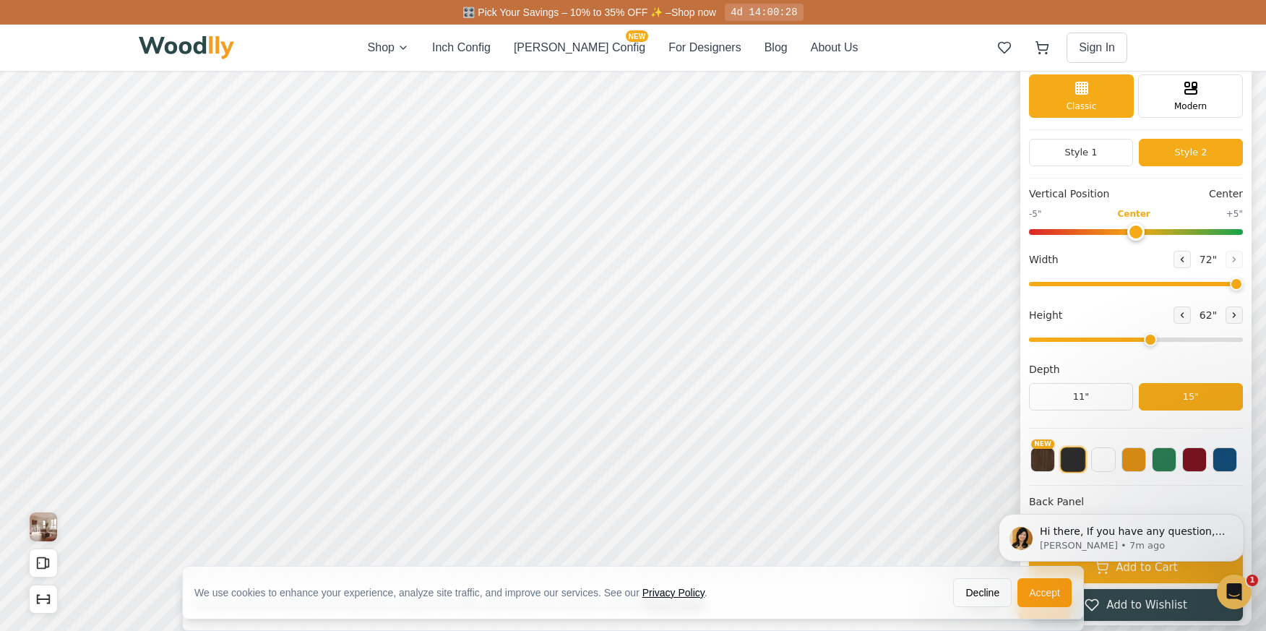
drag, startPoint x: 1184, startPoint y: 343, endPoint x: 1163, endPoint y: 349, distance: 21.9
type input "5"
click at [1163, 342] on input "range" at bounding box center [1136, 340] width 214 height 4
click at [325, 150] on div "9"" at bounding box center [324, 150] width 11 height 16
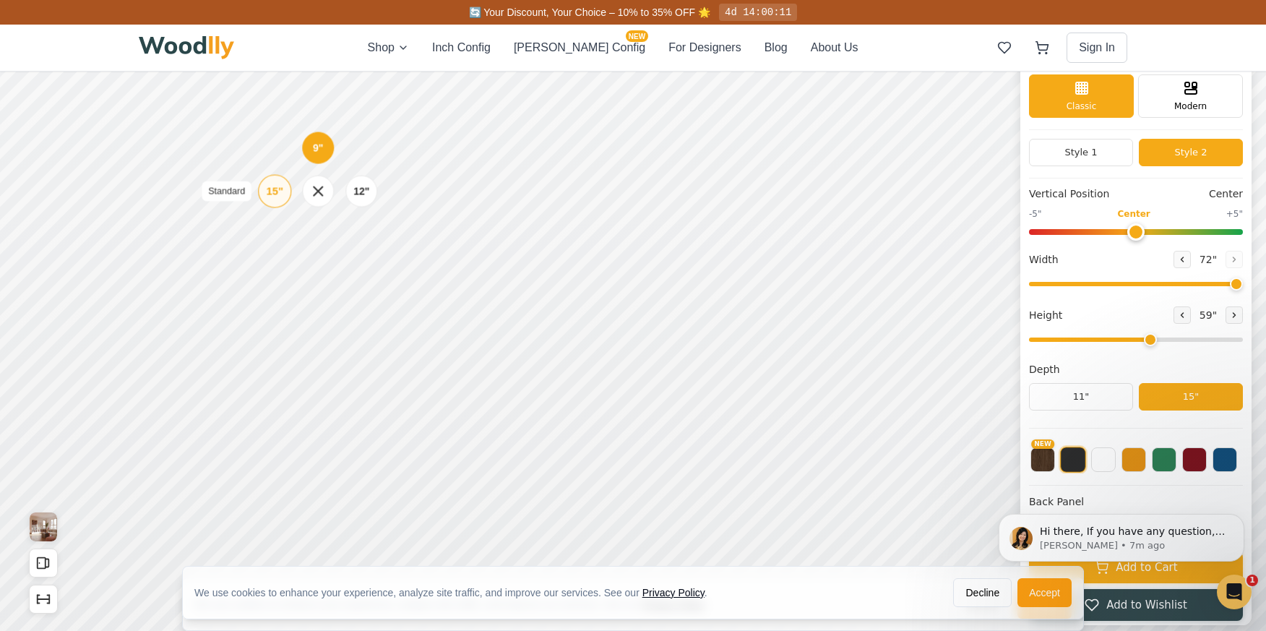
click at [278, 189] on div "15"" at bounding box center [275, 192] width 17 height 16
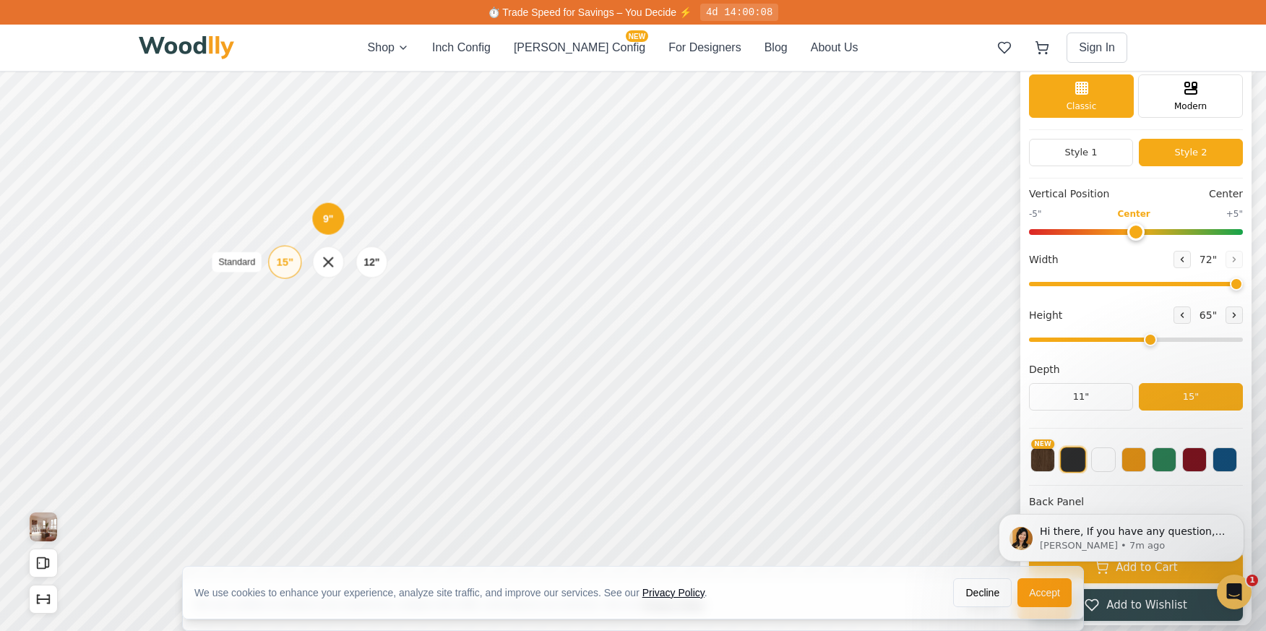
click at [283, 263] on div "15"" at bounding box center [285, 262] width 17 height 16
click at [291, 334] on div "15"" at bounding box center [294, 334] width 17 height 16
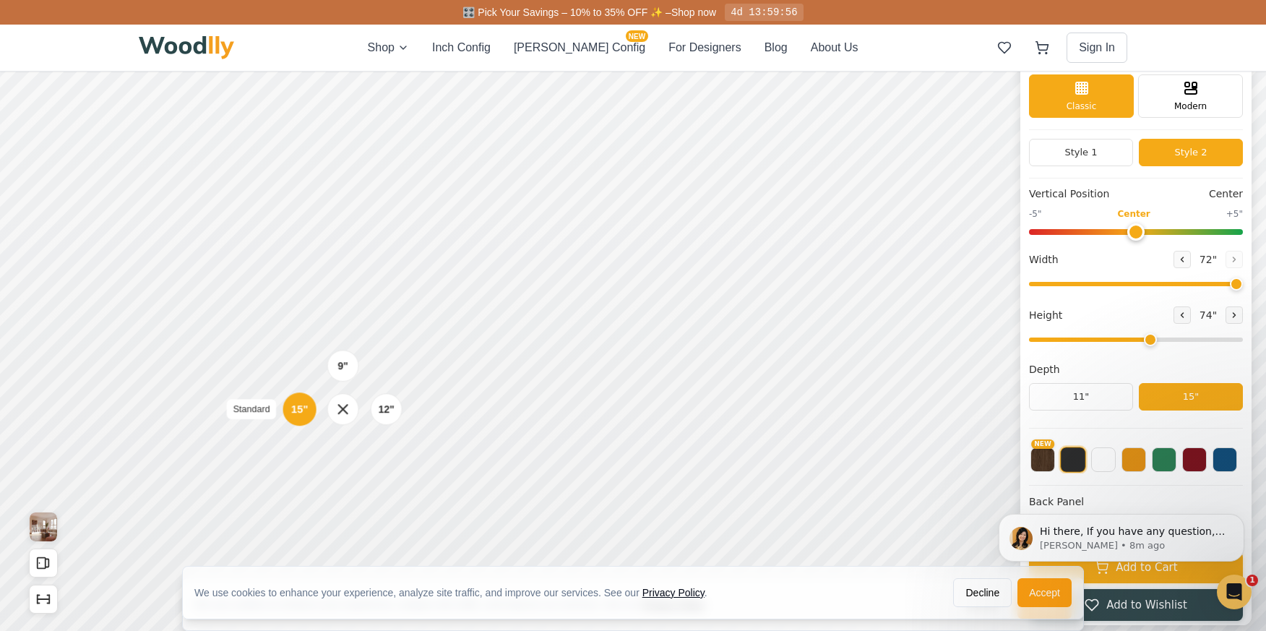
click at [303, 409] on div "15"" at bounding box center [299, 409] width 17 height 16
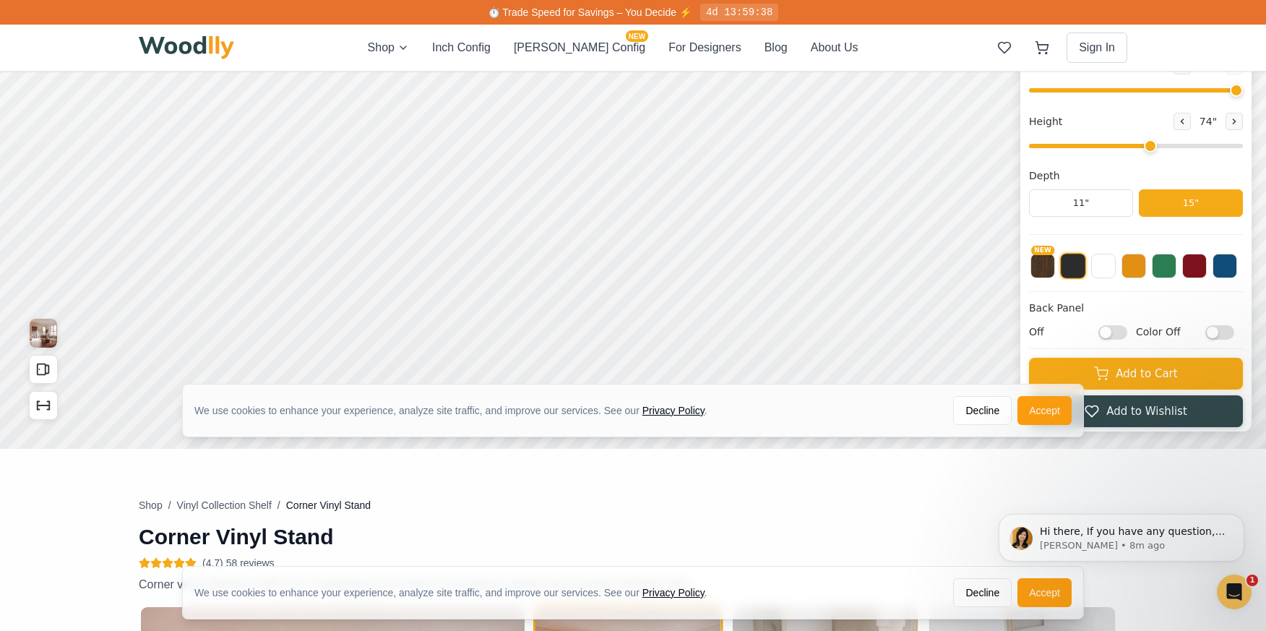
scroll to position [270, 0]
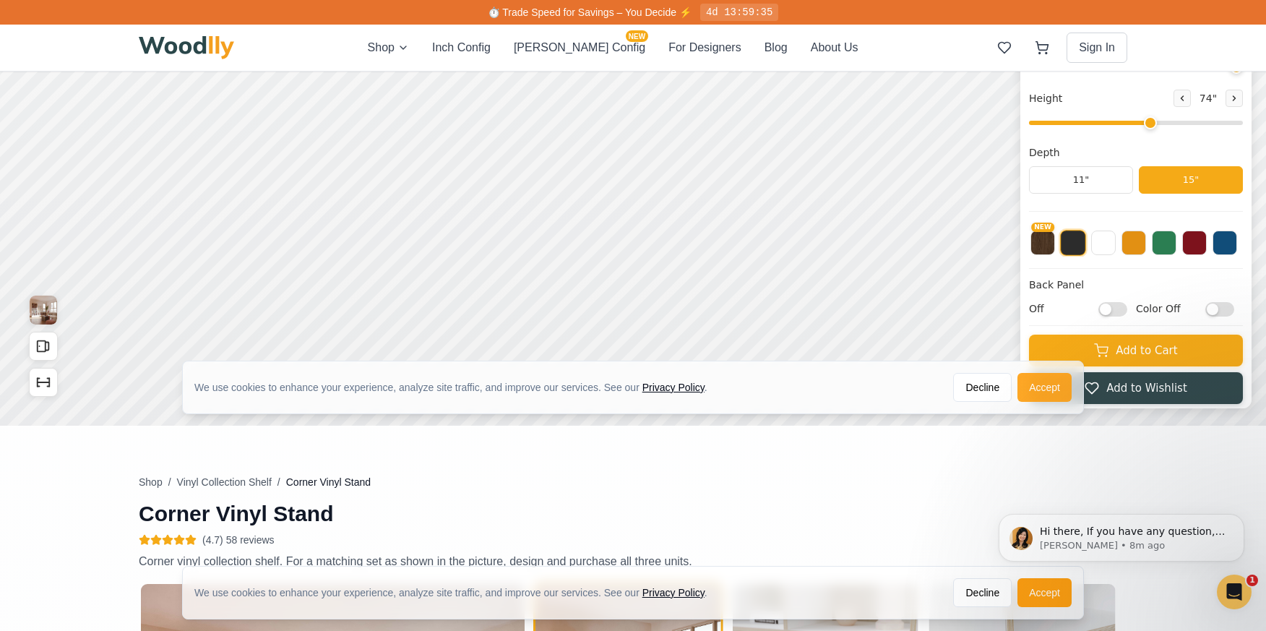
click at [1065, 385] on button "Accept" at bounding box center [1045, 387] width 54 height 29
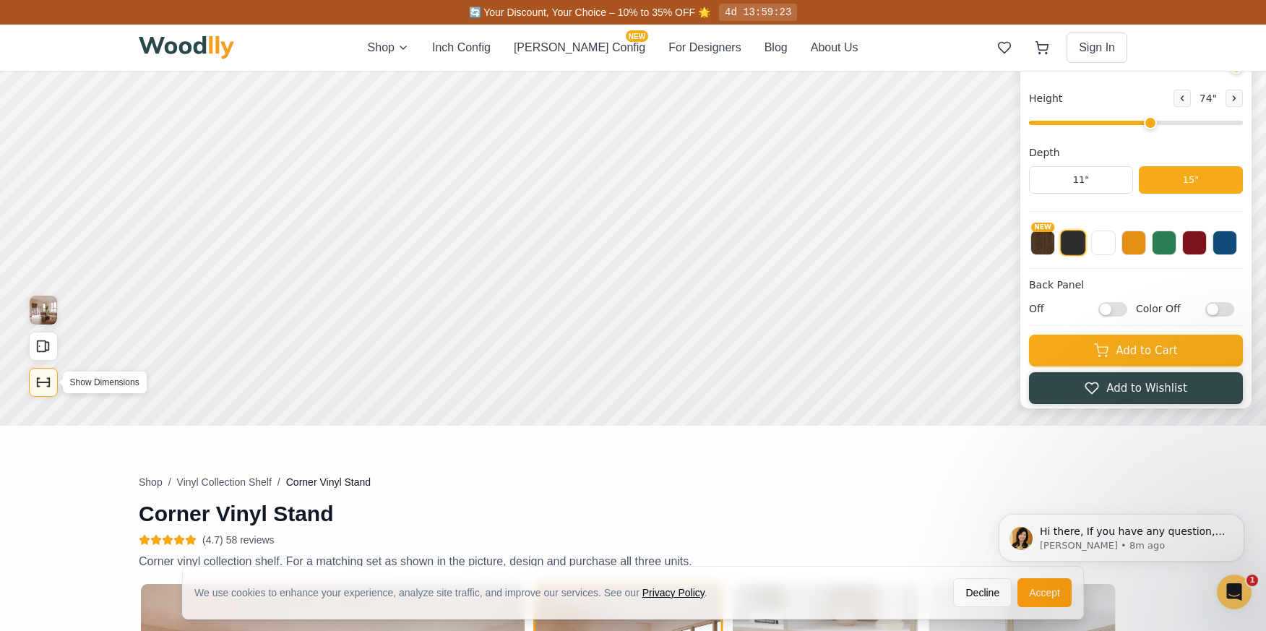
click at [38, 382] on icon "Show Dimensions" at bounding box center [44, 382] width 12 height 0
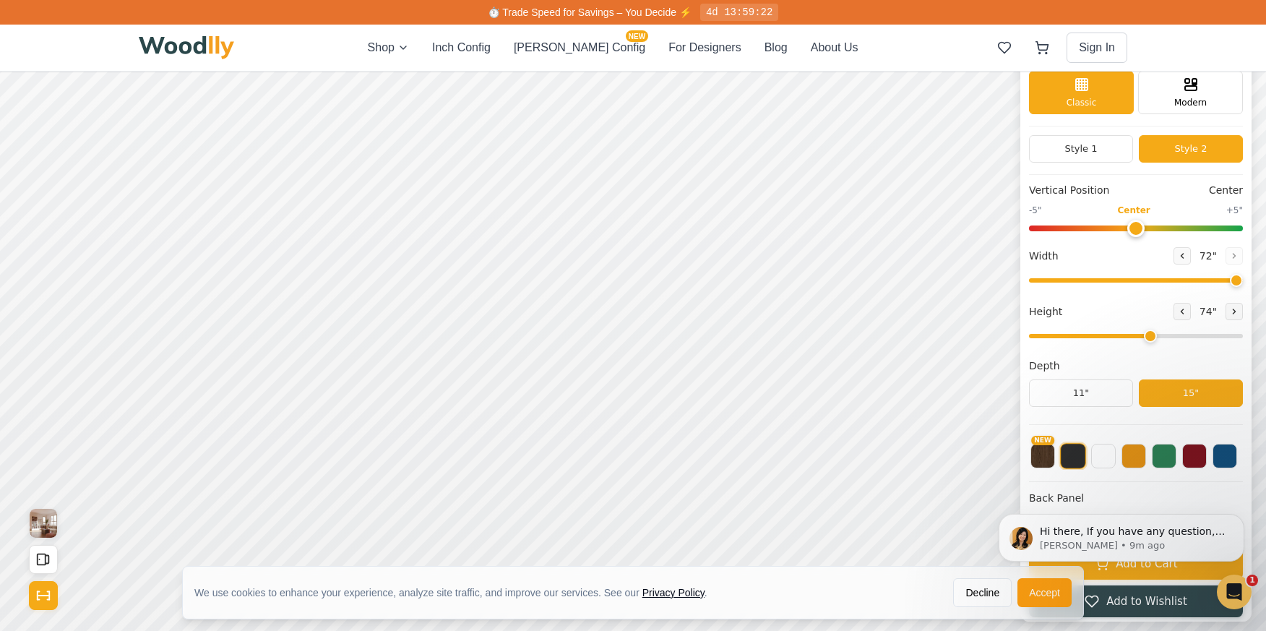
scroll to position [53, 0]
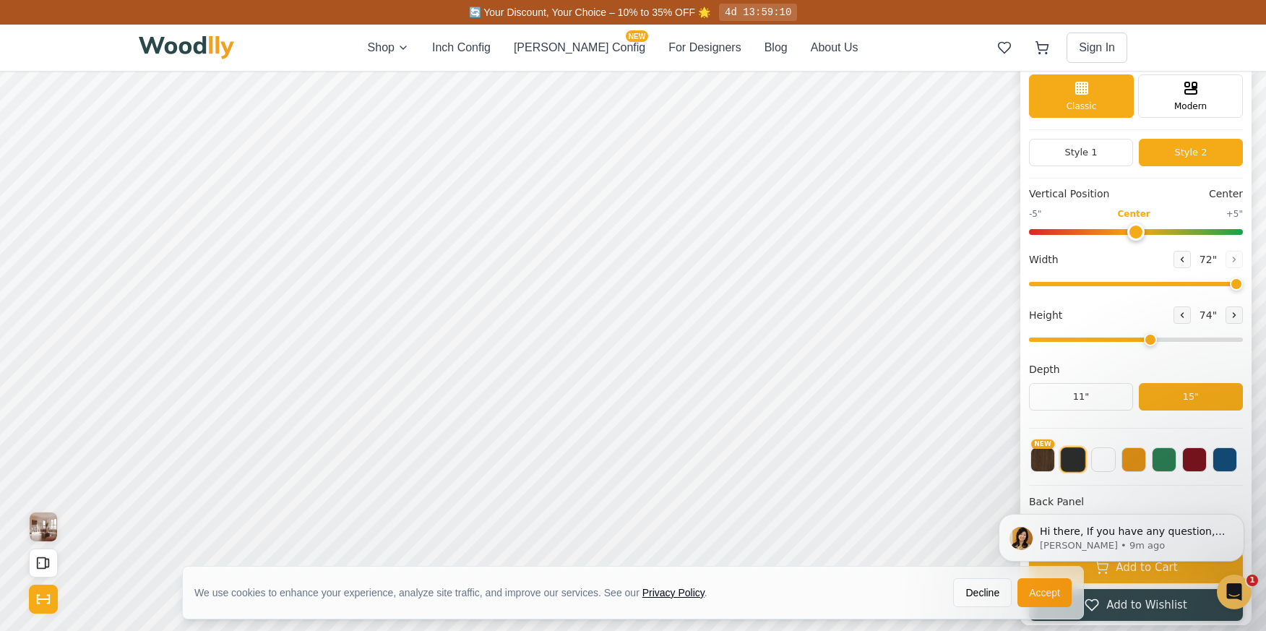
click at [1243, 286] on input "range" at bounding box center [1136, 284] width 214 height 4
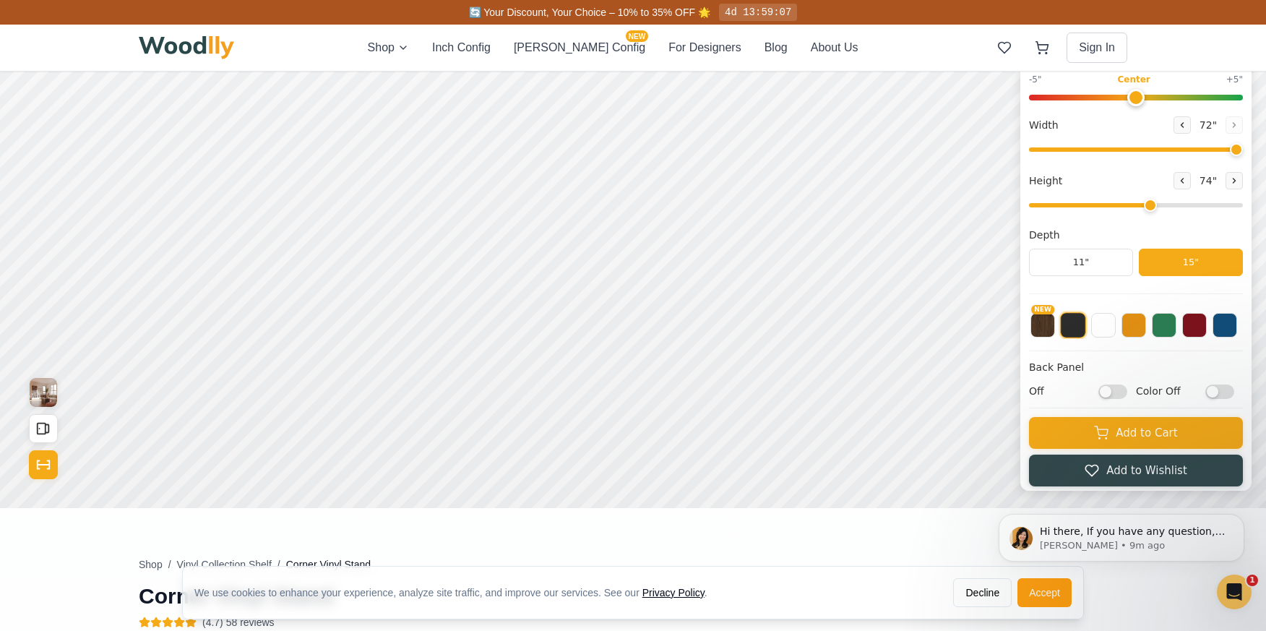
scroll to position [198, 0]
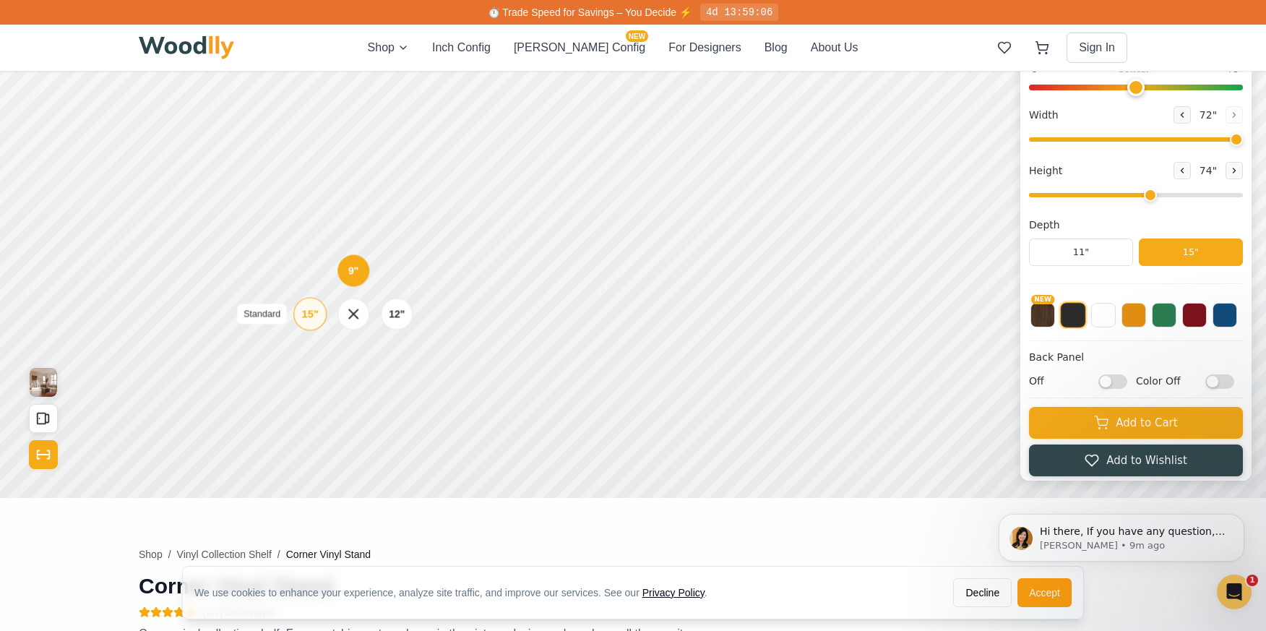
click at [304, 309] on div "15"" at bounding box center [310, 314] width 17 height 16
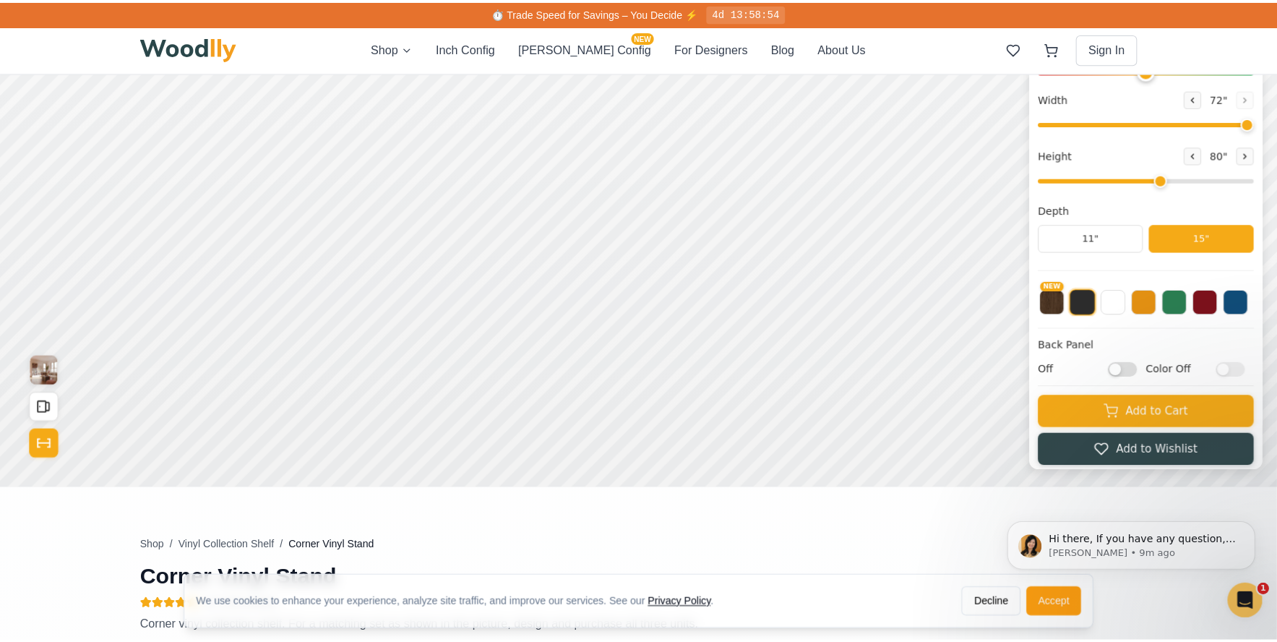
scroll to position [217, 0]
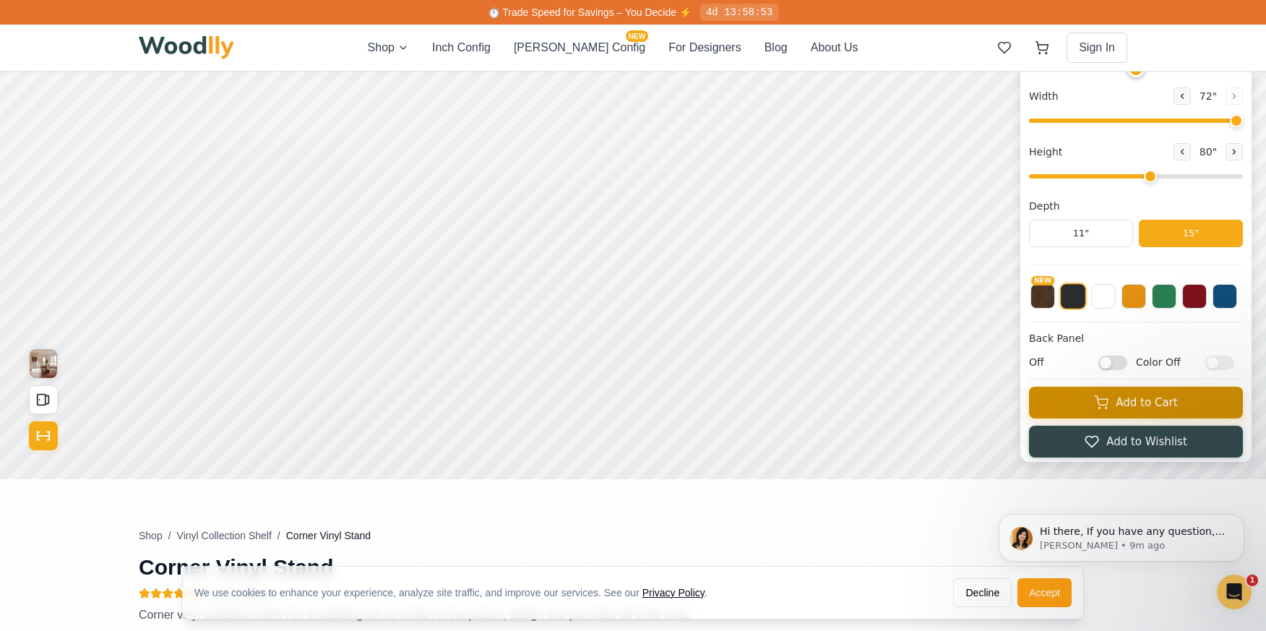
click at [1169, 399] on button "Add to Cart" at bounding box center [1136, 403] width 214 height 32
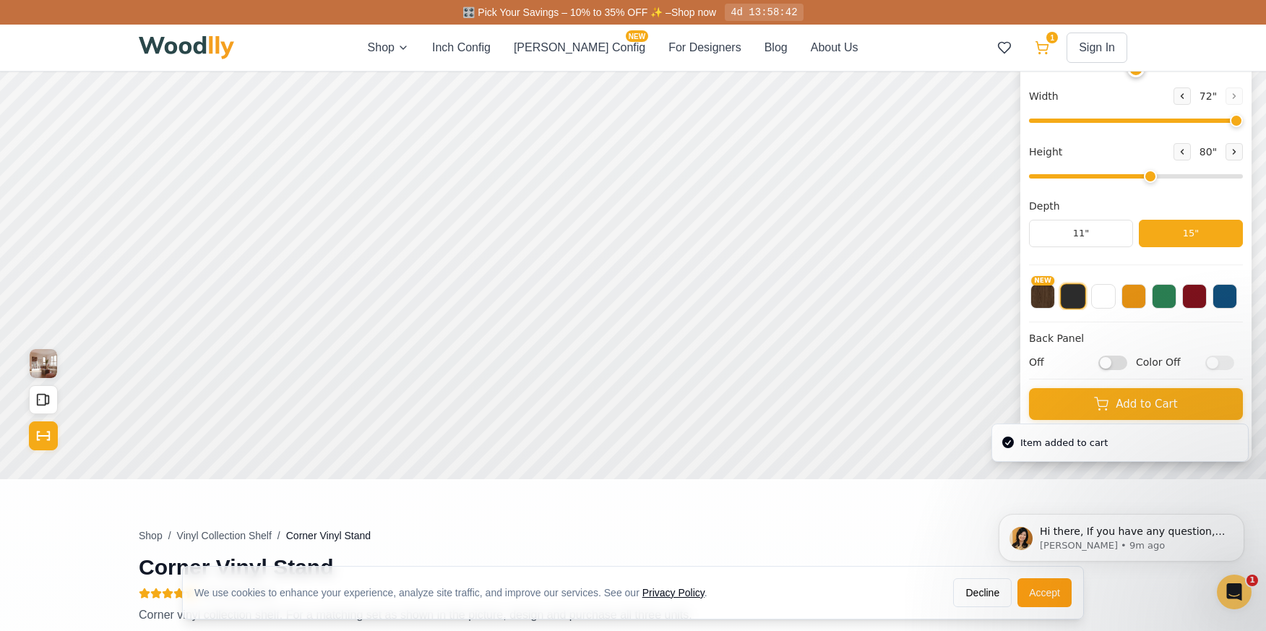
click at [1051, 39] on span "1" at bounding box center [1053, 38] width 12 height 12
